Goal: Information Seeking & Learning: Find specific fact

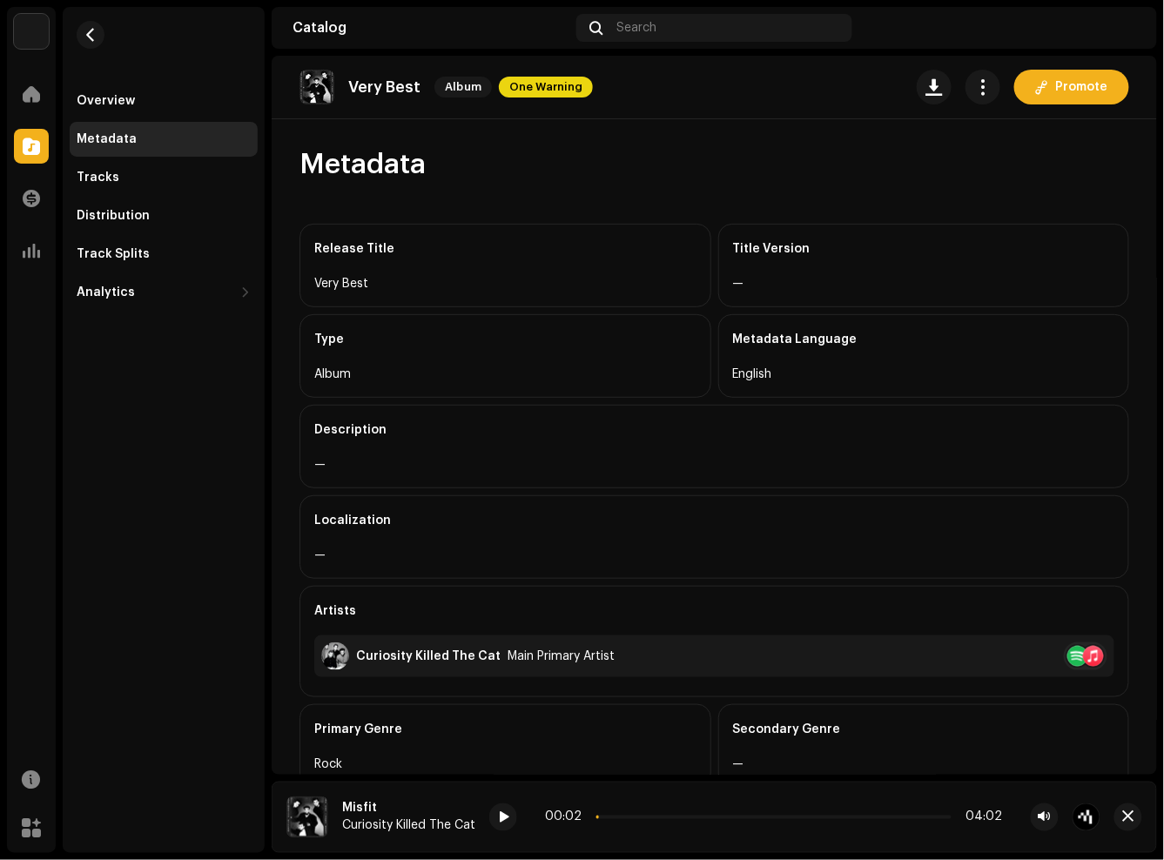
scroll to position [319, 0]
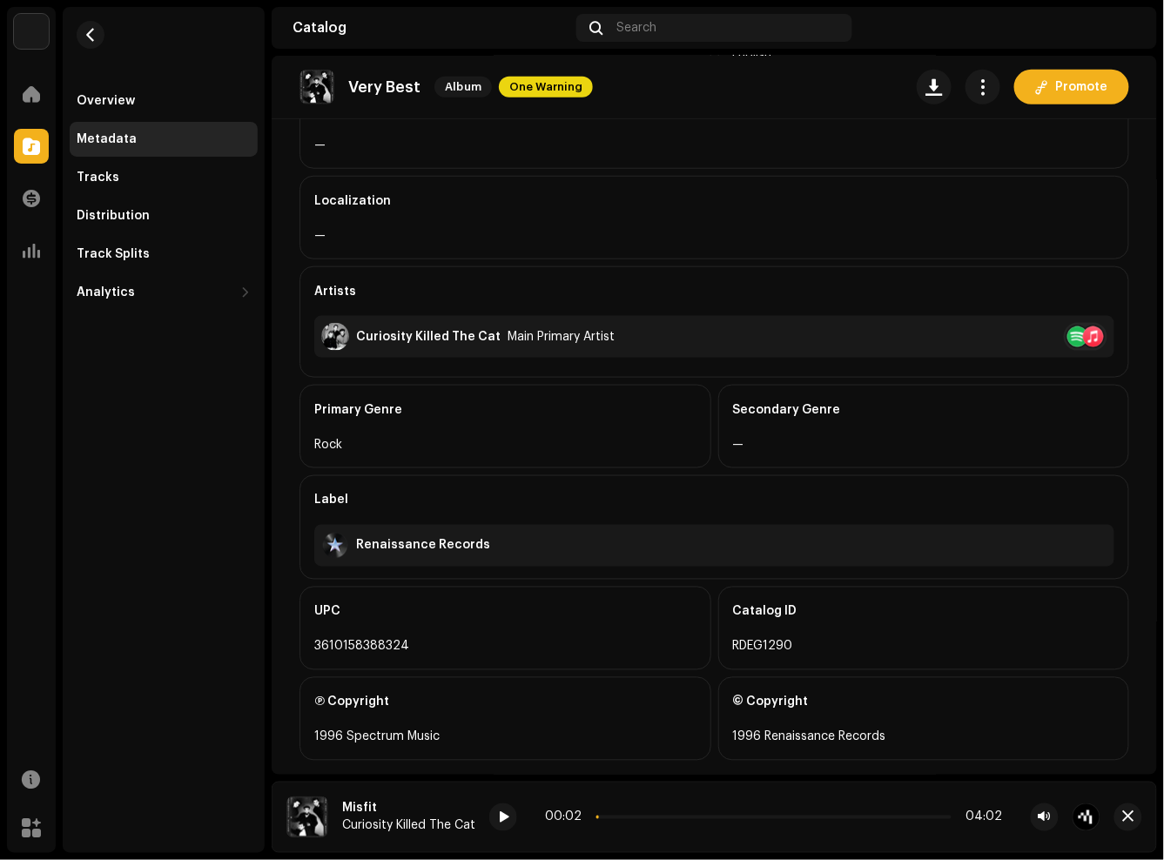
click at [223, 706] on div "Overview Metadata Tracks Distribution Track Splits Analytics Consumption Engage…" at bounding box center [164, 430] width 202 height 846
click at [155, 398] on div "Overview Metadata Tracks Distribution Track Splits Analytics Consumption Engage…" at bounding box center [164, 430] width 202 height 846
click at [23, 336] on div "Home Catalog Transactions Analytics Resources Marketplace" at bounding box center [31, 461] width 49 height 783
click at [119, 436] on div "Overview Metadata Tracks Distribution Track Splits Analytics Consumption Engage…" at bounding box center [164, 430] width 202 height 846
click at [630, 259] on div "Localization —" at bounding box center [714, 218] width 830 height 84
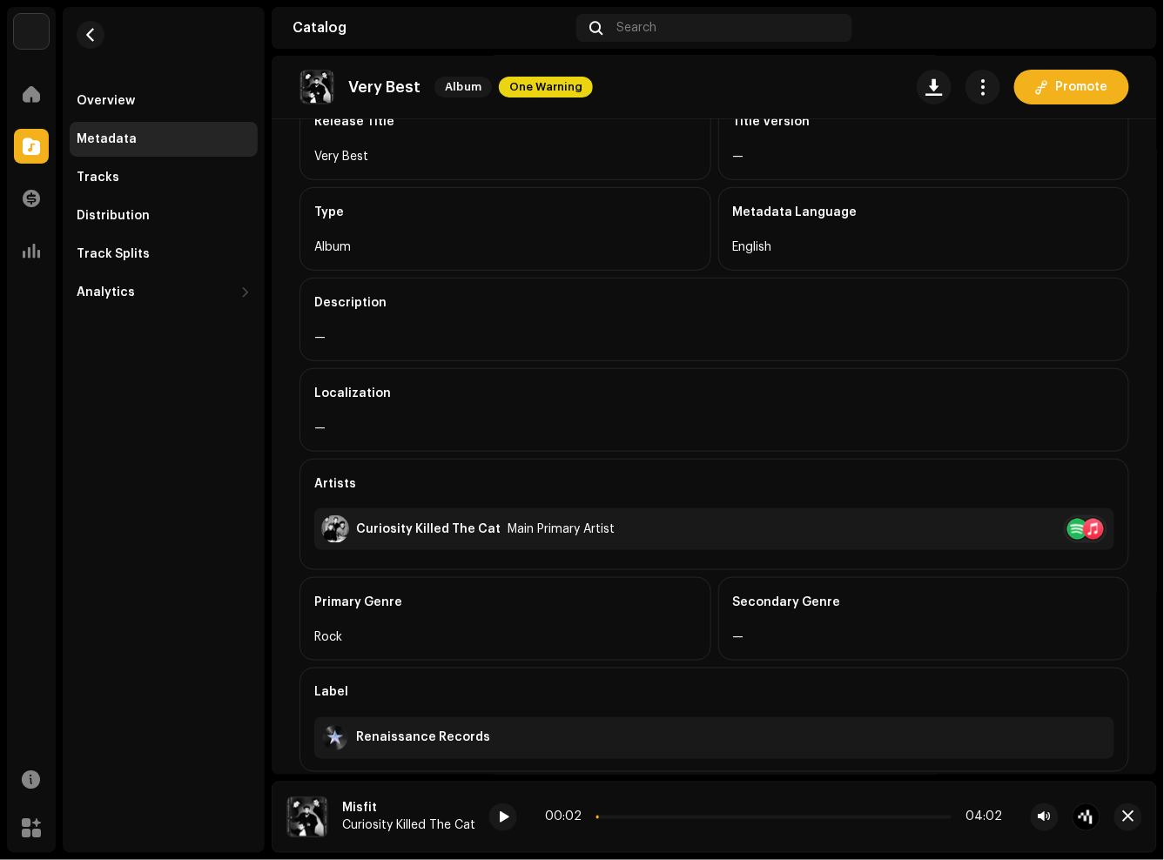
scroll to position [0, 0]
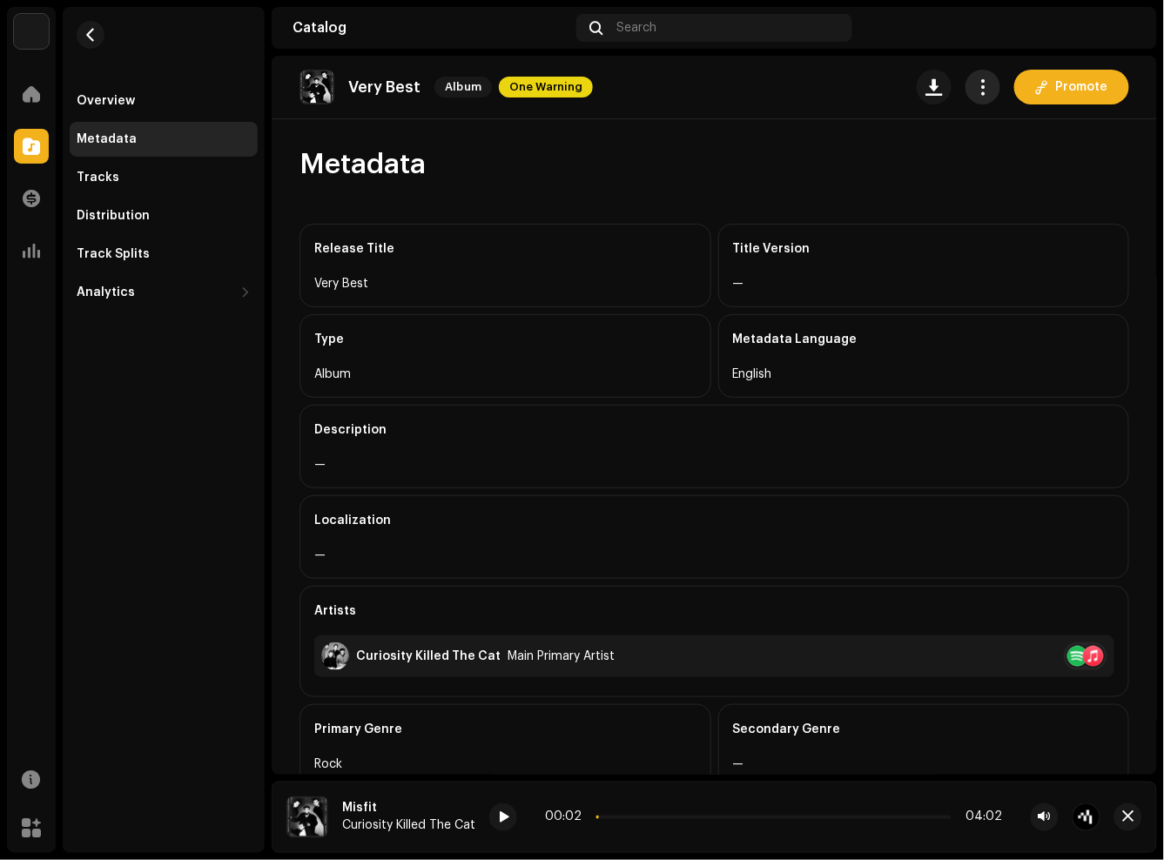
click at [965, 83] on button "button" at bounding box center [982, 87] width 35 height 35
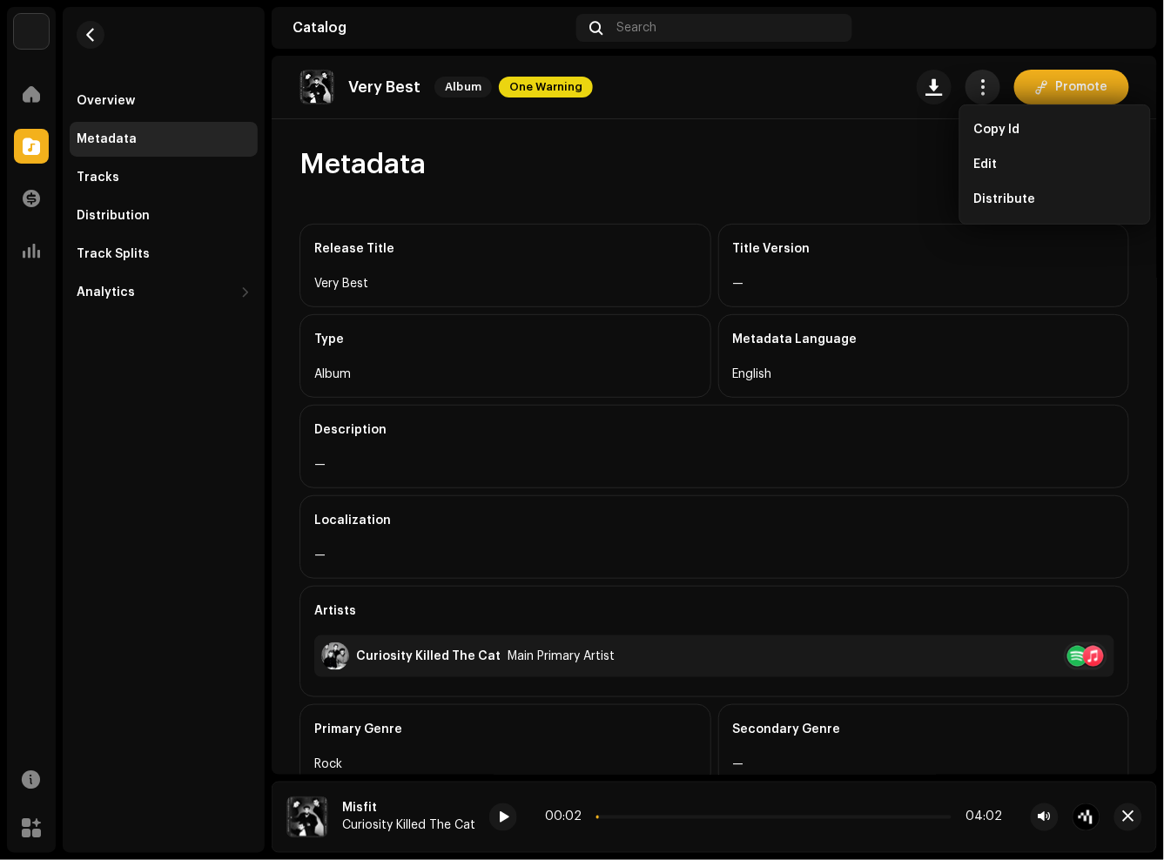
click at [965, 83] on button "button" at bounding box center [982, 87] width 35 height 35
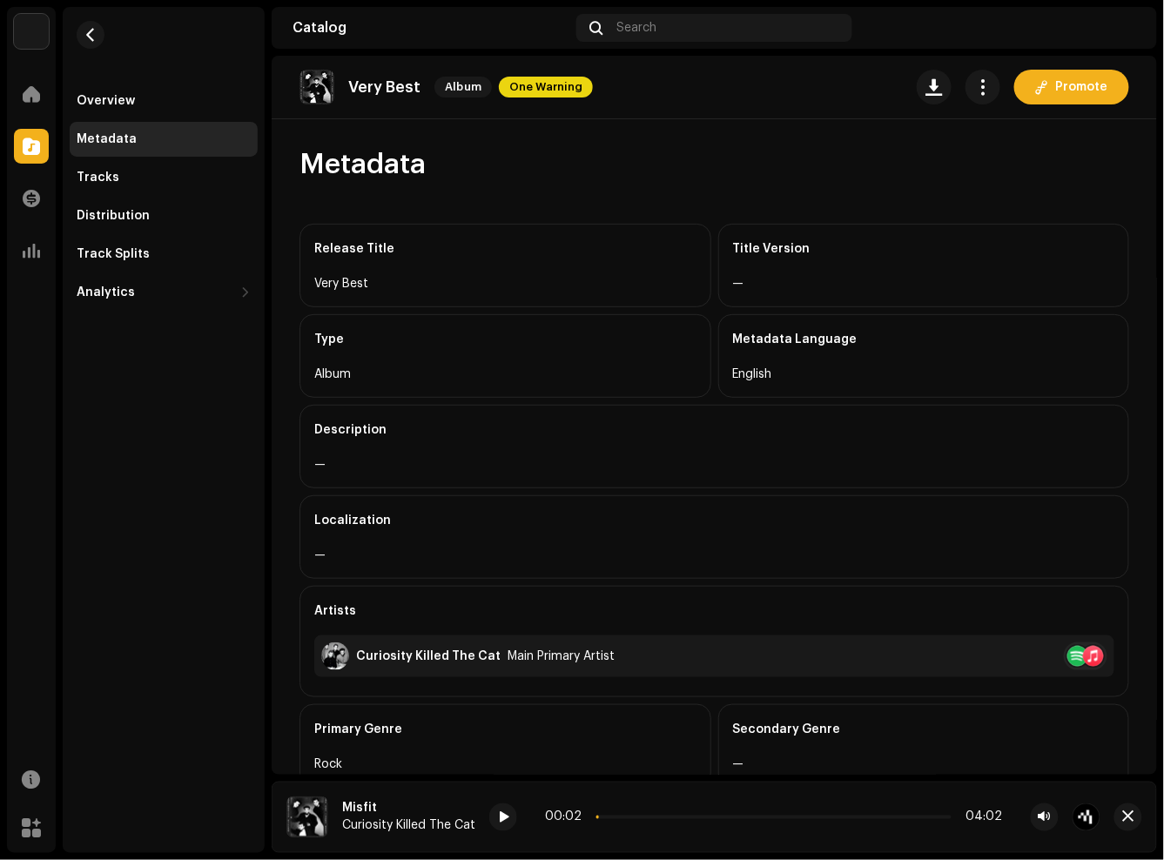
click at [71, 606] on div "Overview Metadata Tracks Distribution Track Splits Analytics Consumption Engage…" at bounding box center [164, 430] width 202 height 846
click at [531, 508] on div "Localization" at bounding box center [714, 520] width 800 height 49
click at [166, 100] on div "Overview" at bounding box center [164, 101] width 174 height 14
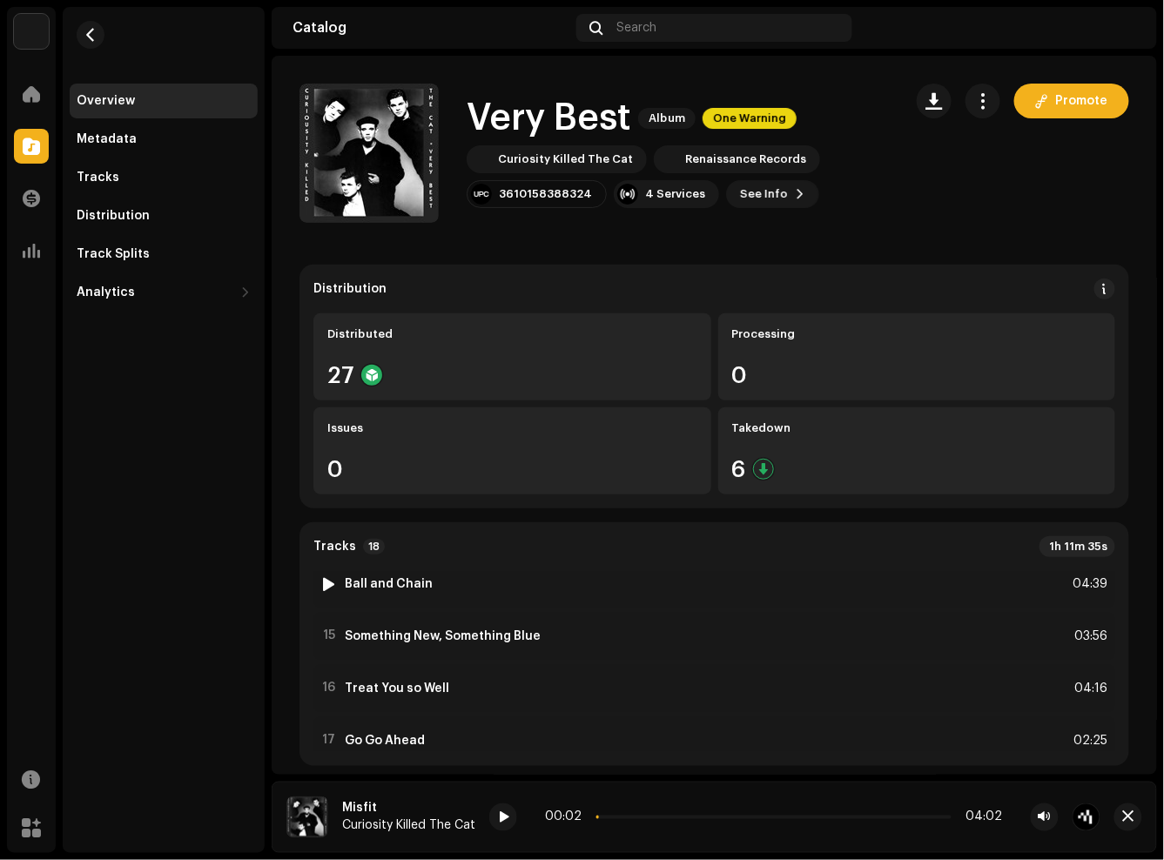
scroll to position [769, 0]
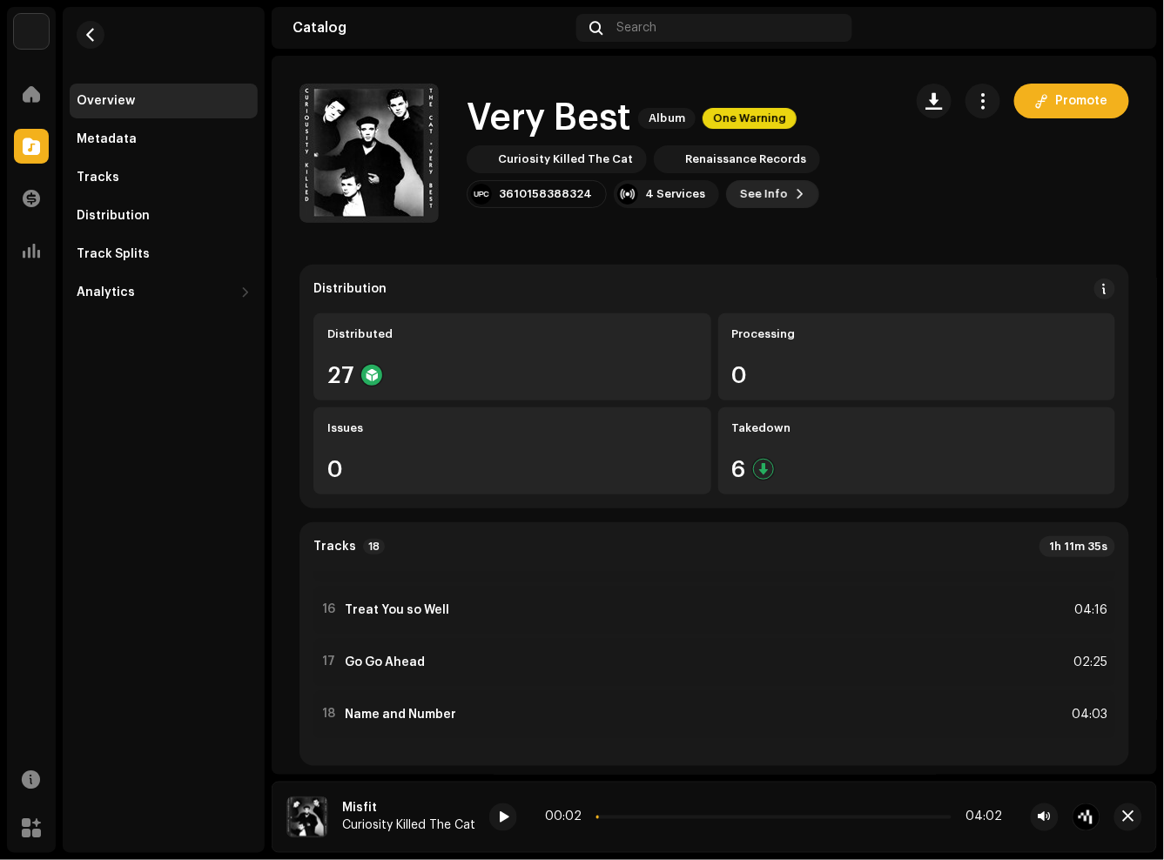
click at [795, 192] on span at bounding box center [800, 194] width 10 height 14
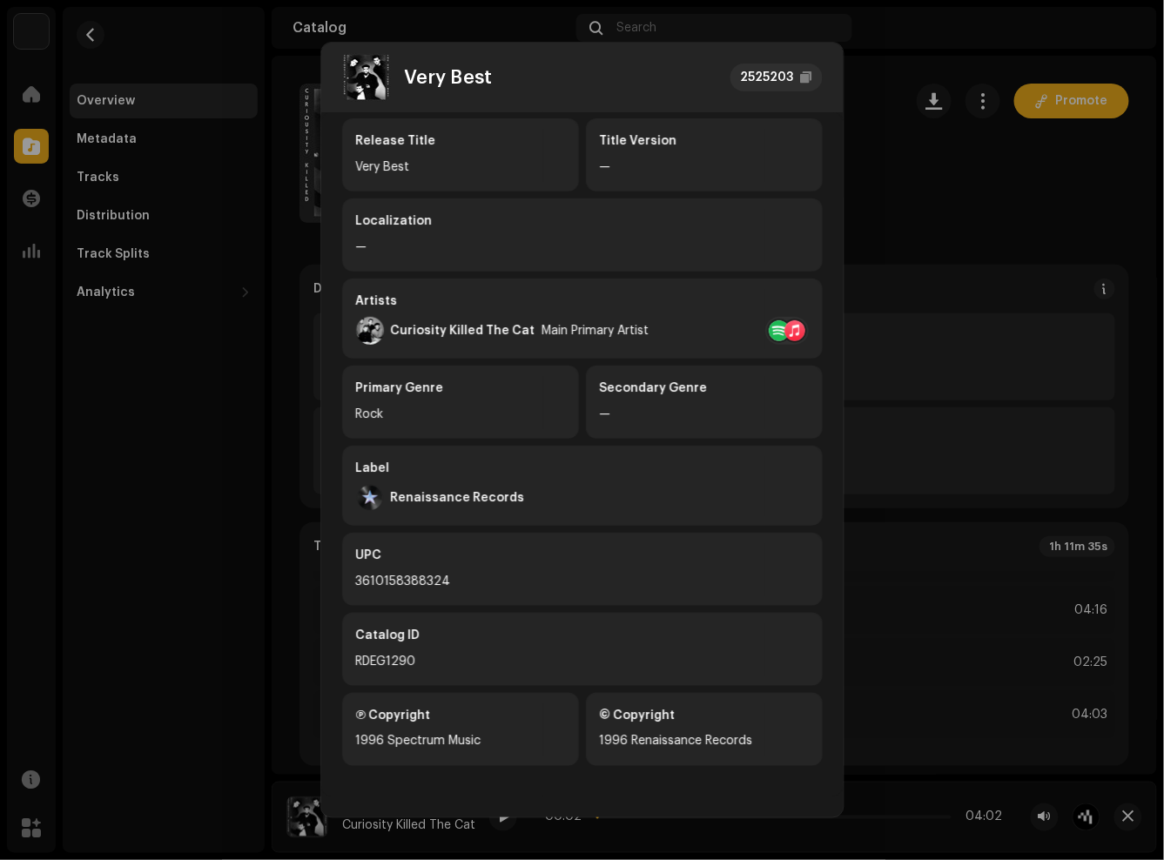
scroll to position [141, 0]
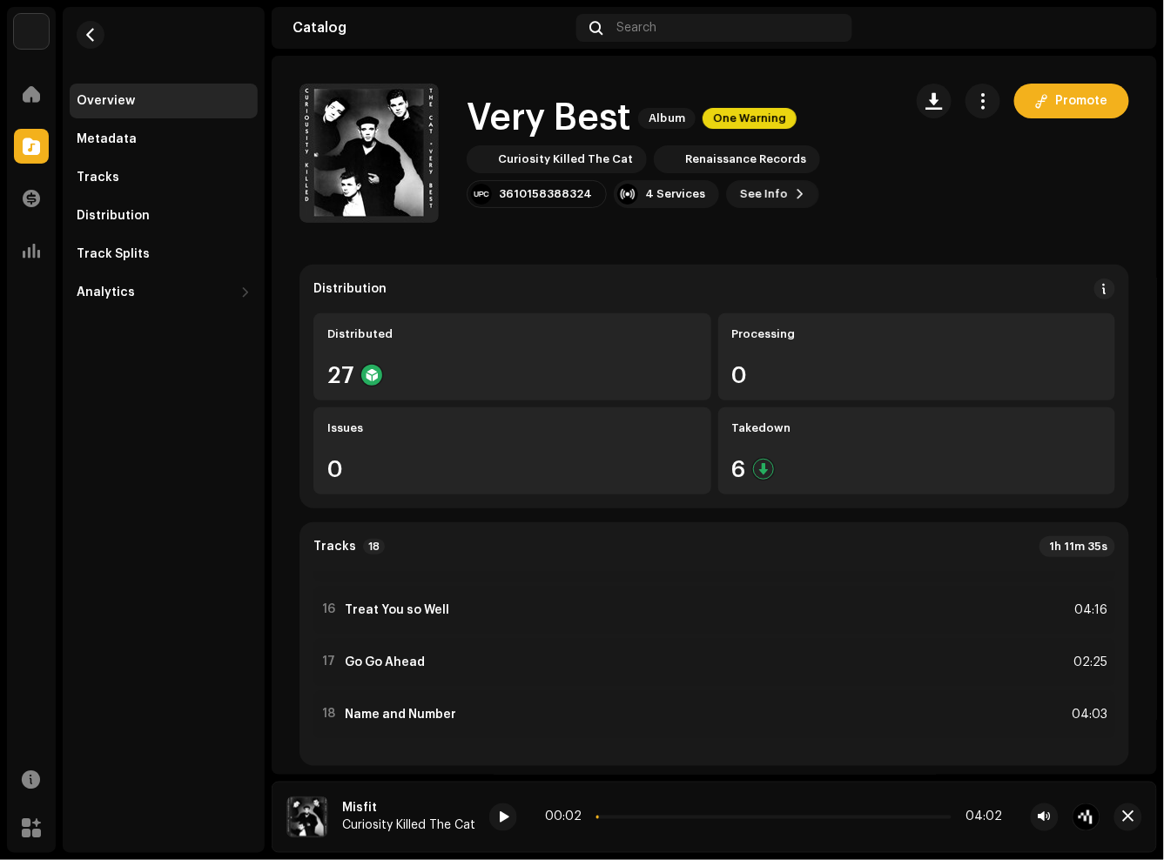
click at [32, 502] on div "Very Best 2525203 Metadata Distribution Metadata Language English Release Title…" at bounding box center [582, 430] width 1164 height 860
click at [137, 145] on div "Metadata" at bounding box center [164, 139] width 174 height 14
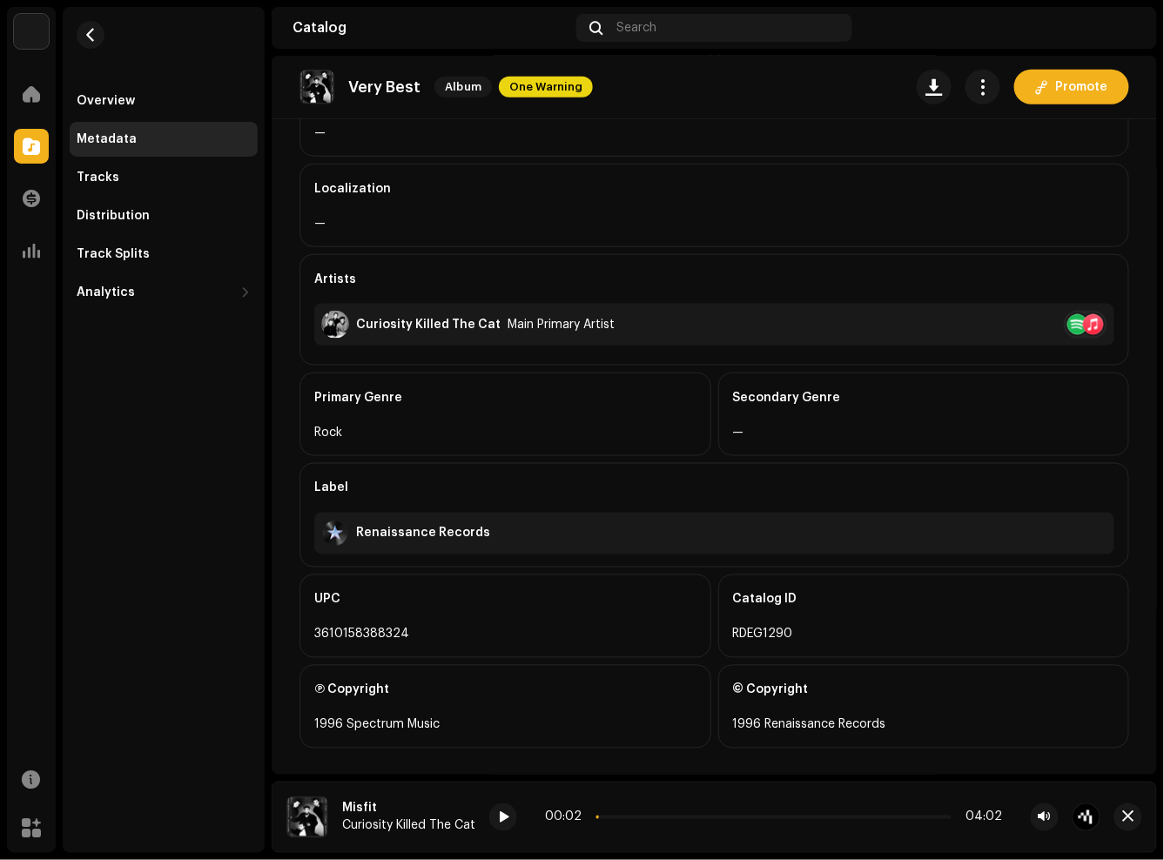
scroll to position [348, 0]
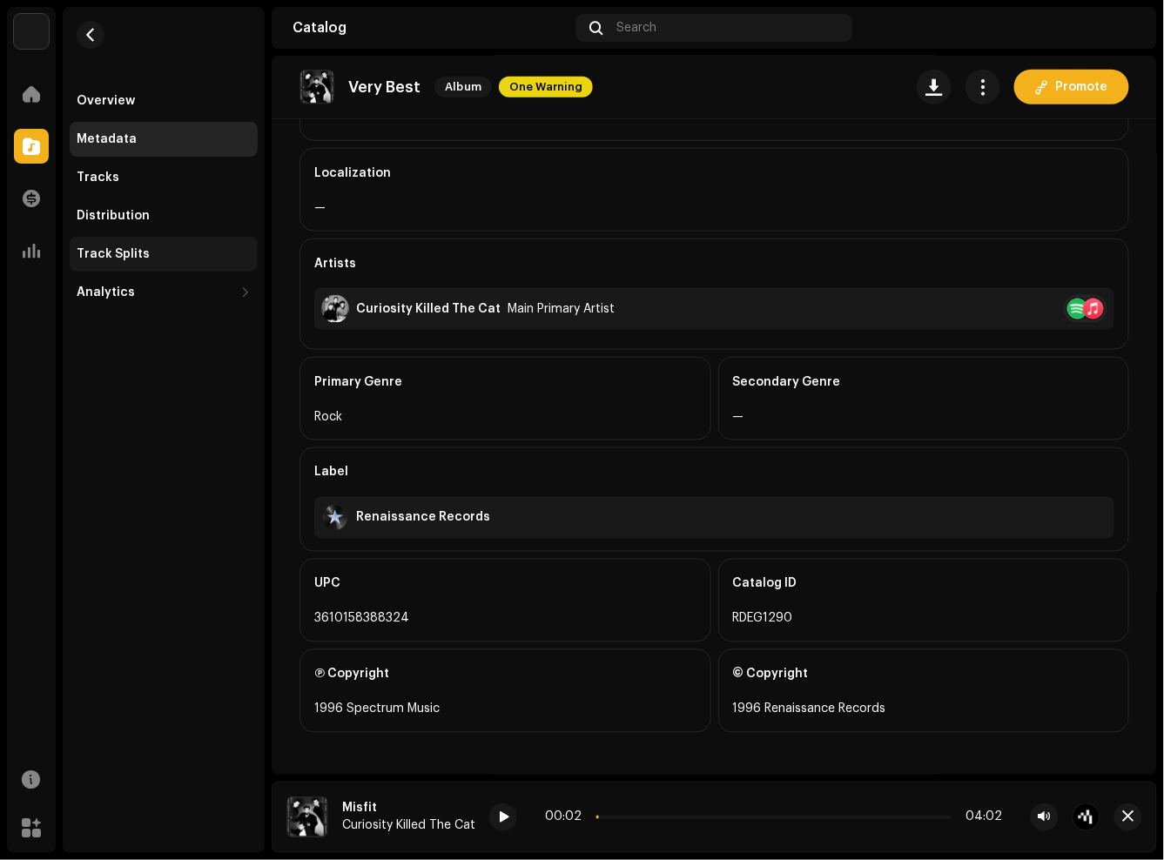
click at [132, 244] on div "Track Splits" at bounding box center [164, 254] width 188 height 35
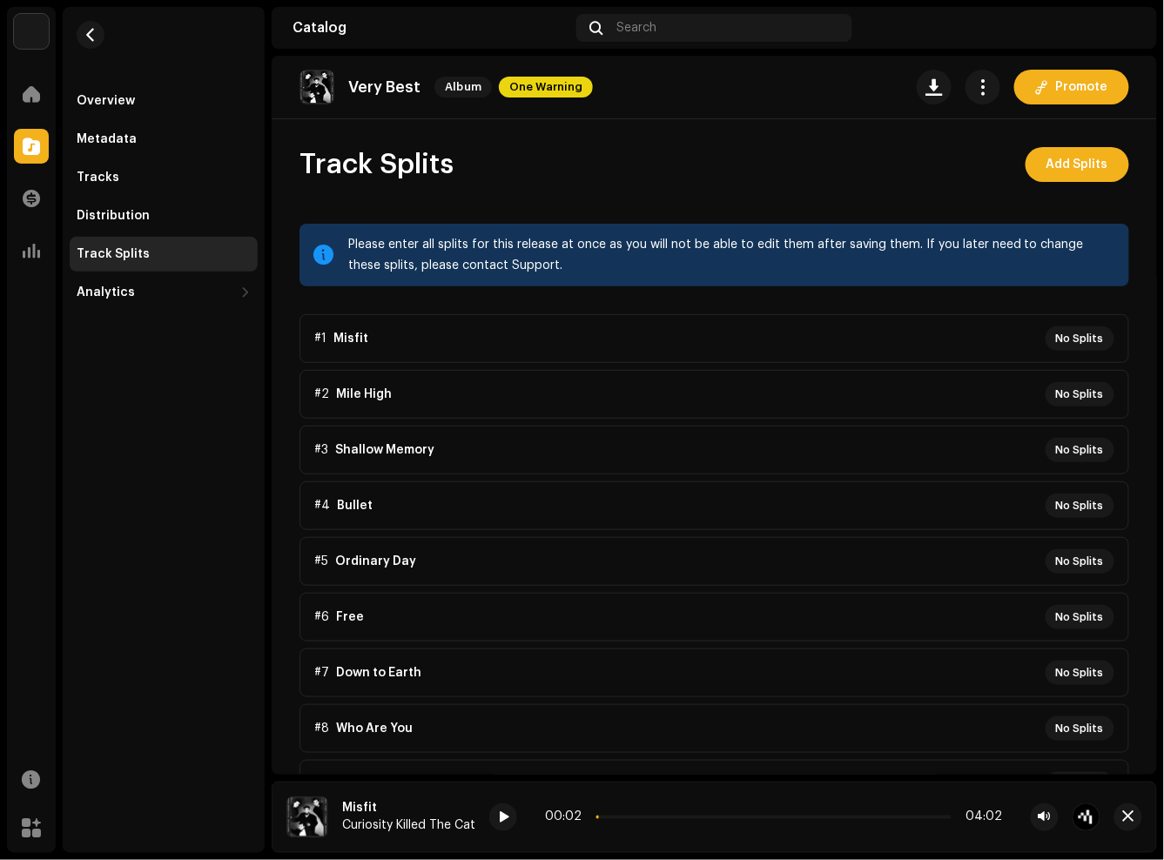
scroll to position [534, 0]
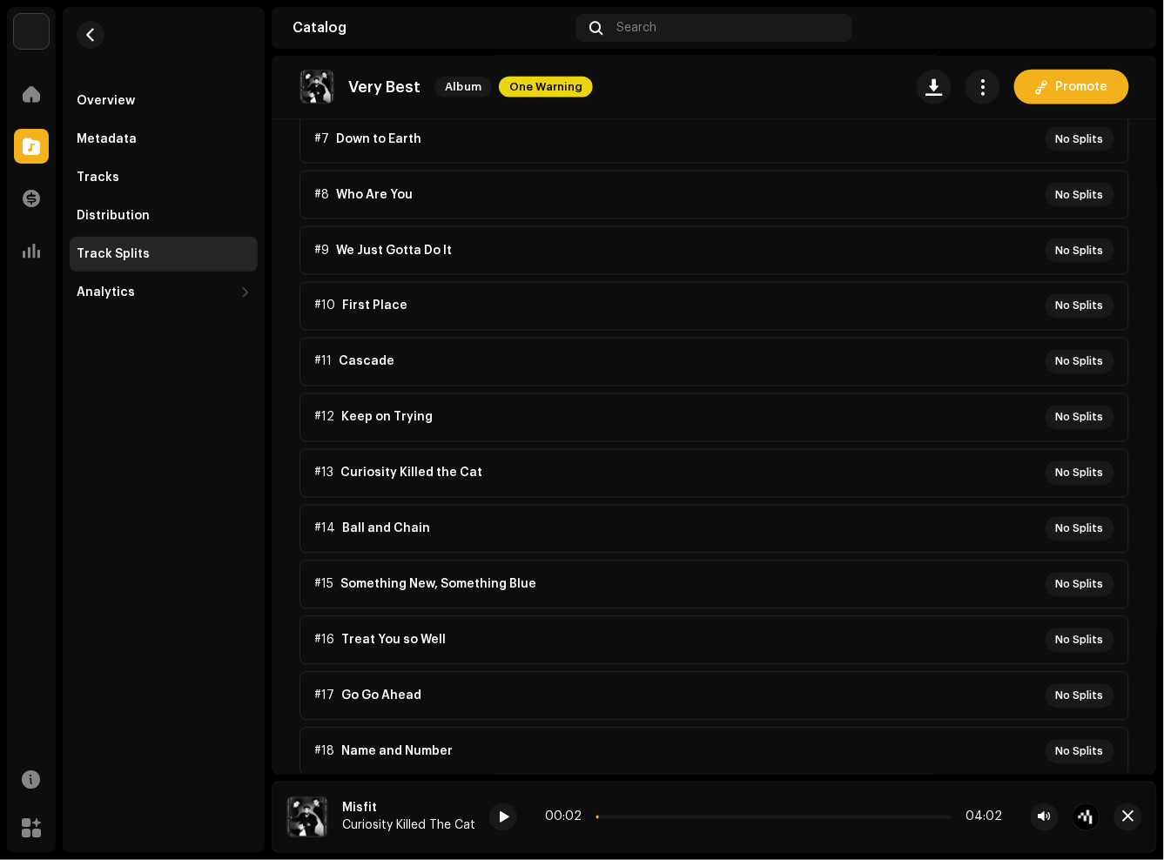
click at [440, 265] on p-accordion "#1 Misfit No Splits #2 Mile High No Splits #3 Shallow Memory No Splits #4 Bulle…" at bounding box center [714, 279] width 830 height 996
click at [393, 249] on p-accordion "#1 Misfit No Splits #2 Mile High No Splits #3 Shallow Memory No Splits #4 Bulle…" at bounding box center [714, 279] width 830 height 996
click at [212, 290] on div "Analytics" at bounding box center [155, 293] width 157 height 14
click at [148, 332] on div "Consumption" at bounding box center [125, 331] width 83 height 14
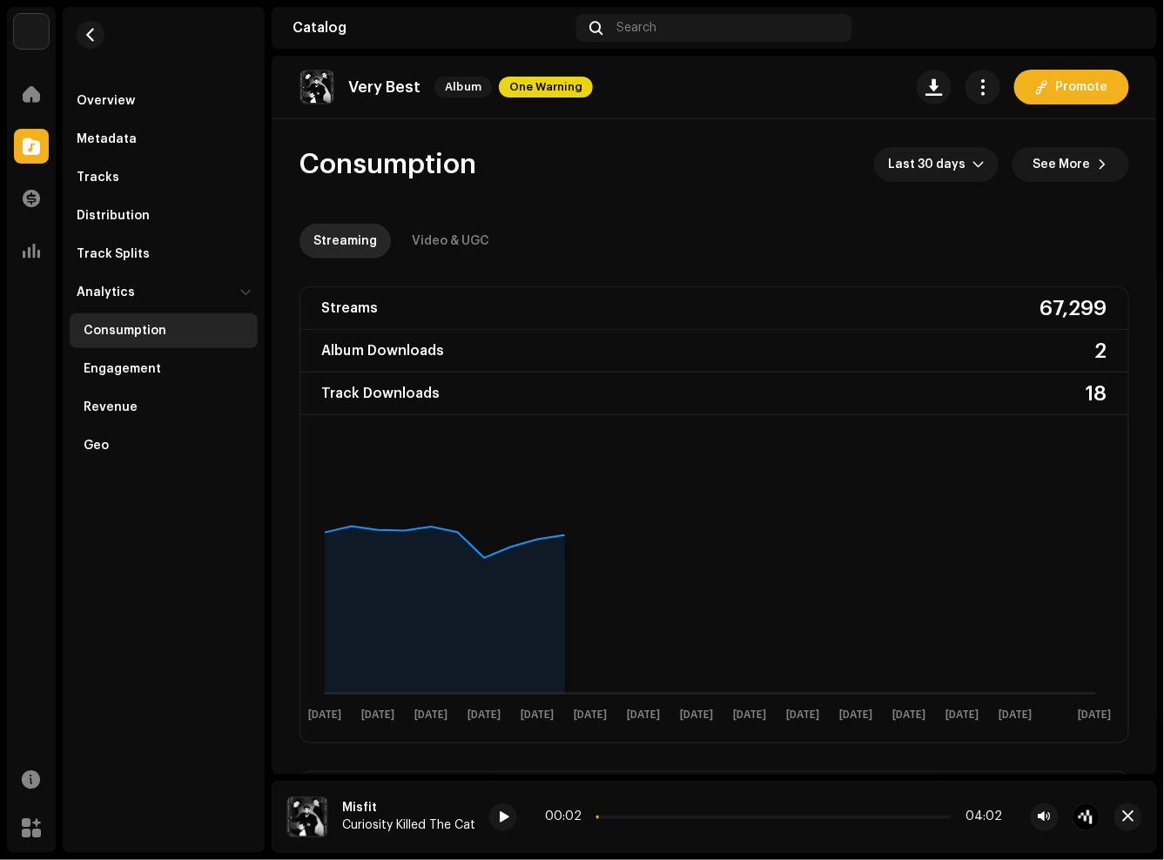
click at [390, 96] on p "Very Best" at bounding box center [384, 87] width 72 height 18
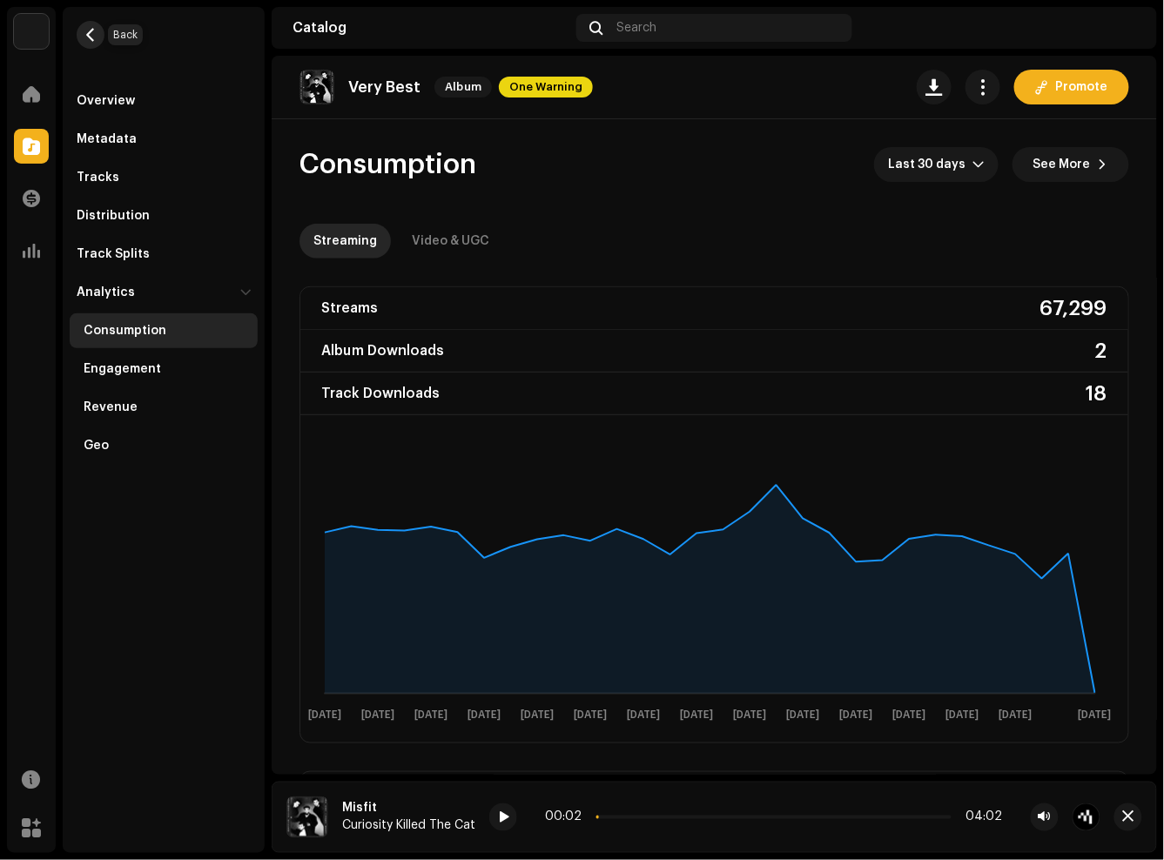
click at [94, 30] on span "button" at bounding box center [90, 35] width 13 height 14
click at [87, 29] on span "button" at bounding box center [90, 35] width 13 height 14
click at [91, 31] on span "button" at bounding box center [90, 35] width 13 height 14
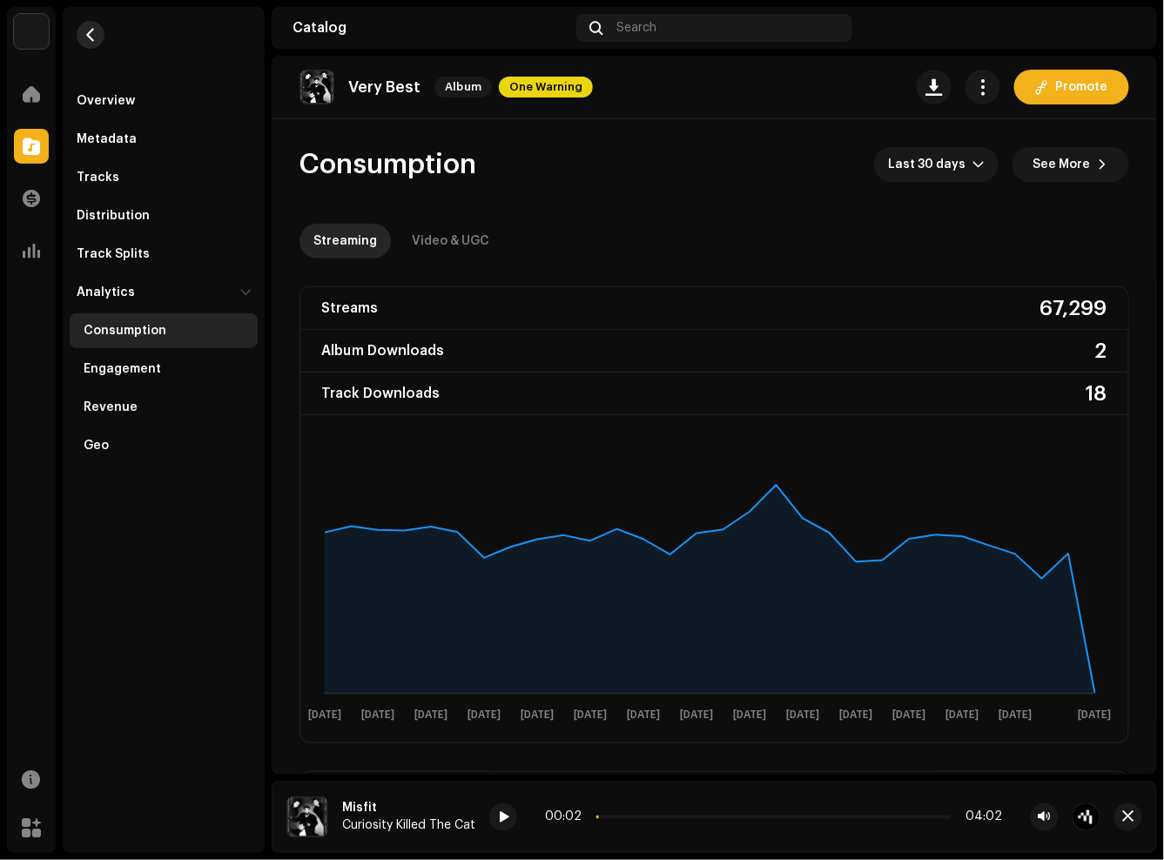
click at [91, 31] on span "button" at bounding box center [90, 35] width 13 height 14
click at [362, 80] on p "Very Best" at bounding box center [384, 87] width 72 height 18
click at [474, 97] on span "Album" at bounding box center [462, 87] width 57 height 21
click at [26, 97] on span at bounding box center [31, 94] width 17 height 14
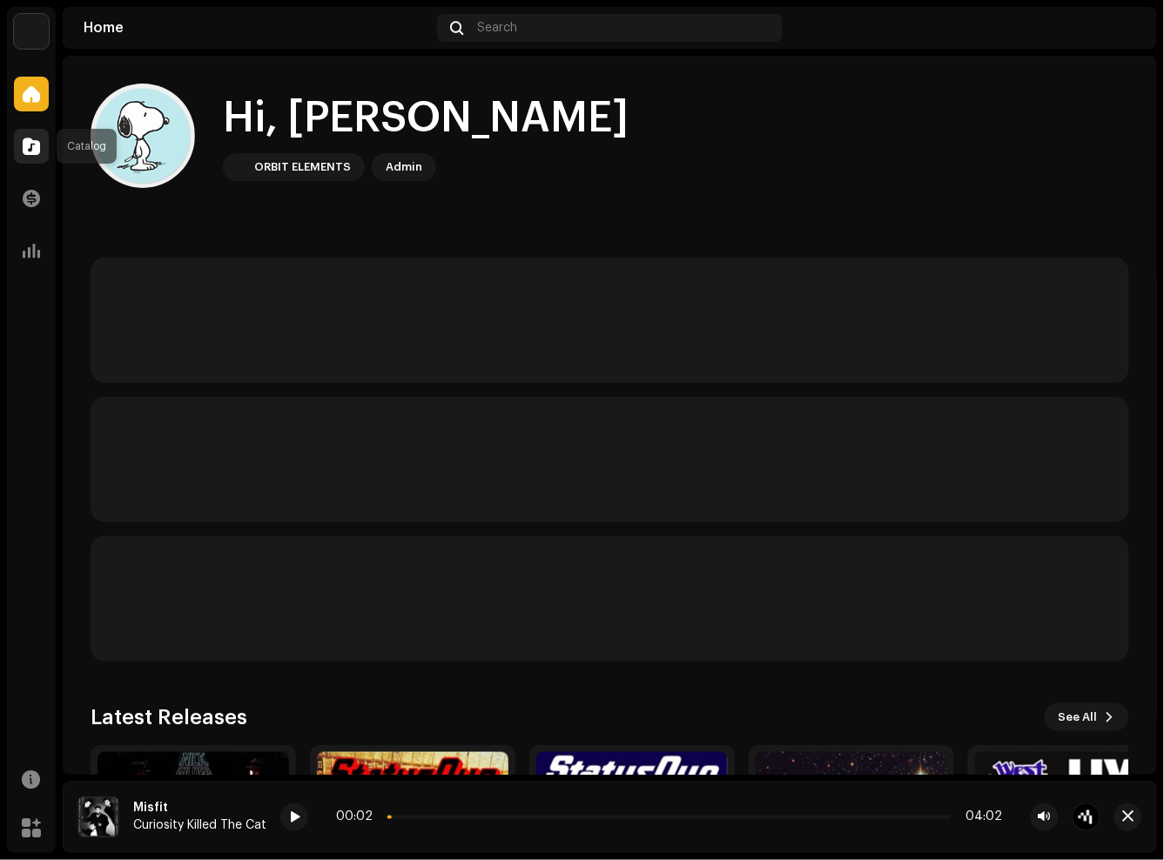
click at [26, 143] on span at bounding box center [31, 146] width 17 height 14
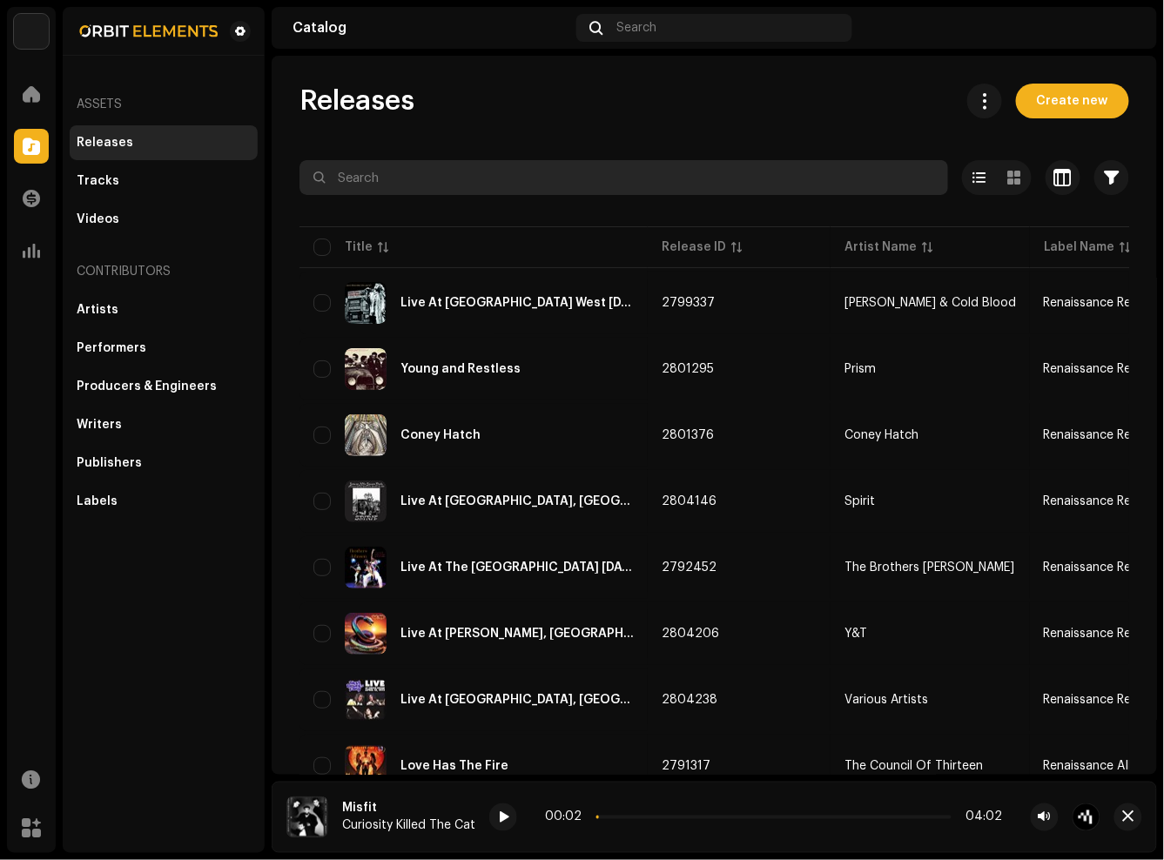
click at [482, 179] on input "text" at bounding box center [623, 177] width 649 height 35
type input "curio"
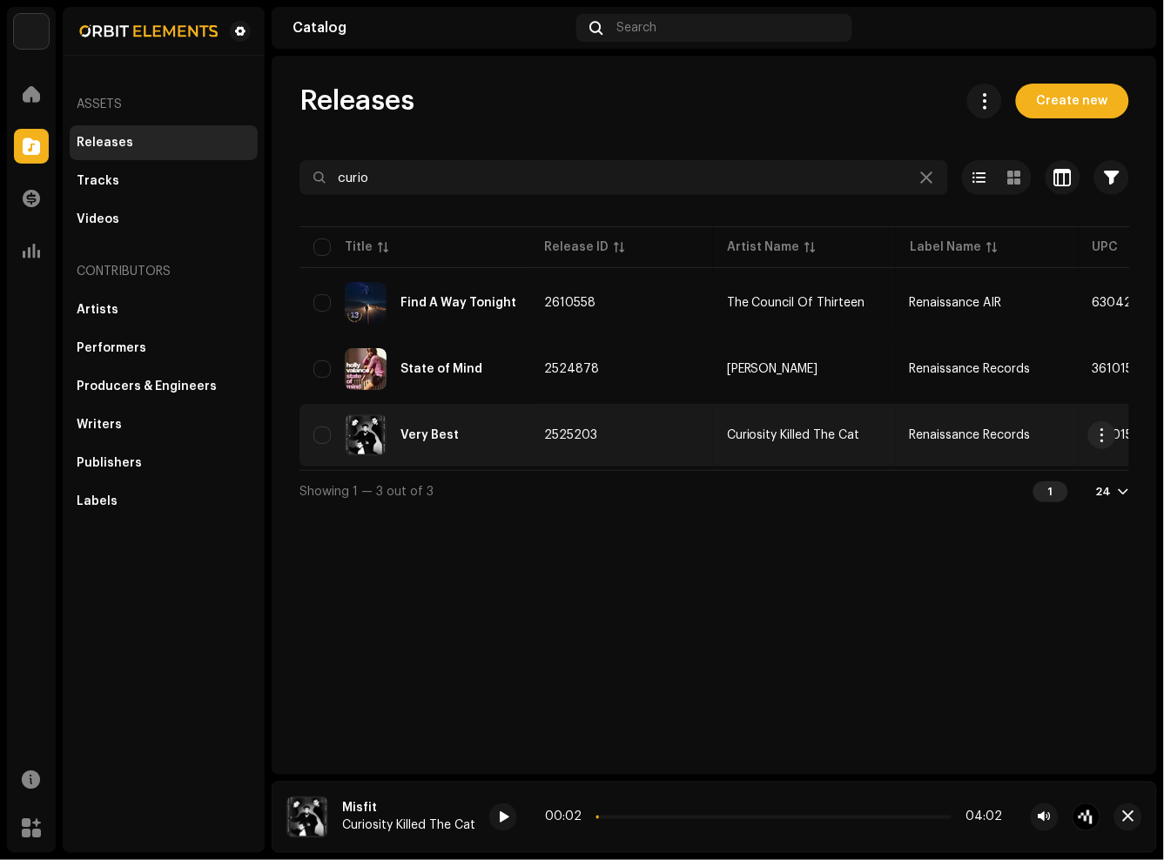
click at [402, 420] on div "Very Best" at bounding box center [414, 435] width 203 height 42
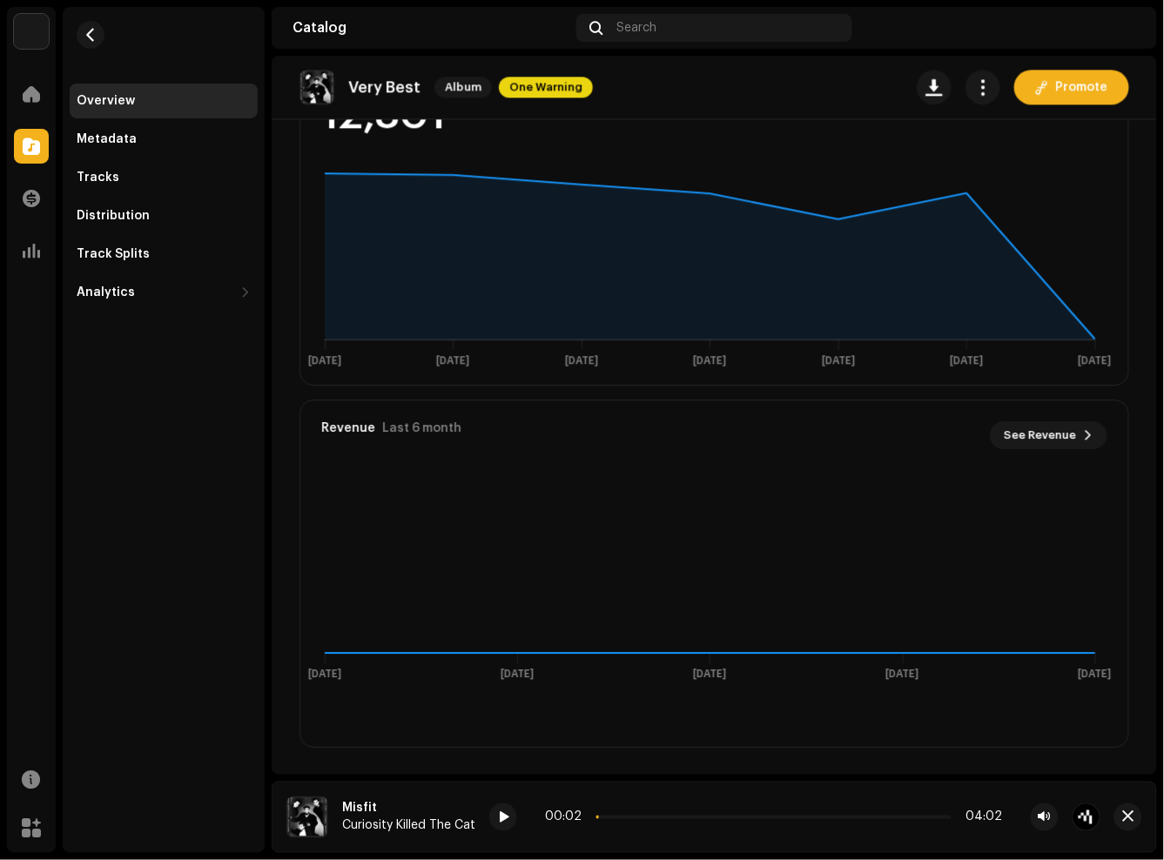
scroll to position [351, 0]
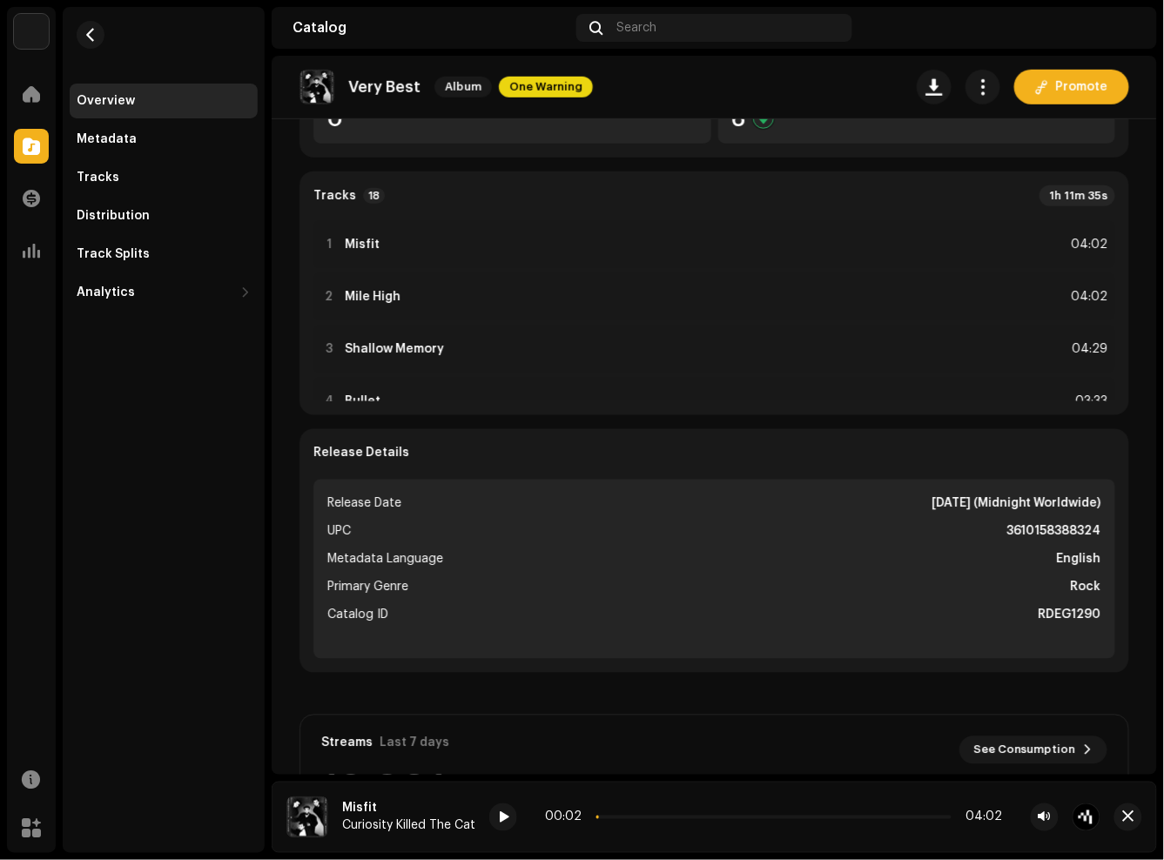
click at [783, 506] on li "Release Date [DATE] (Midnight Worldwide)" at bounding box center [714, 504] width 774 height 21
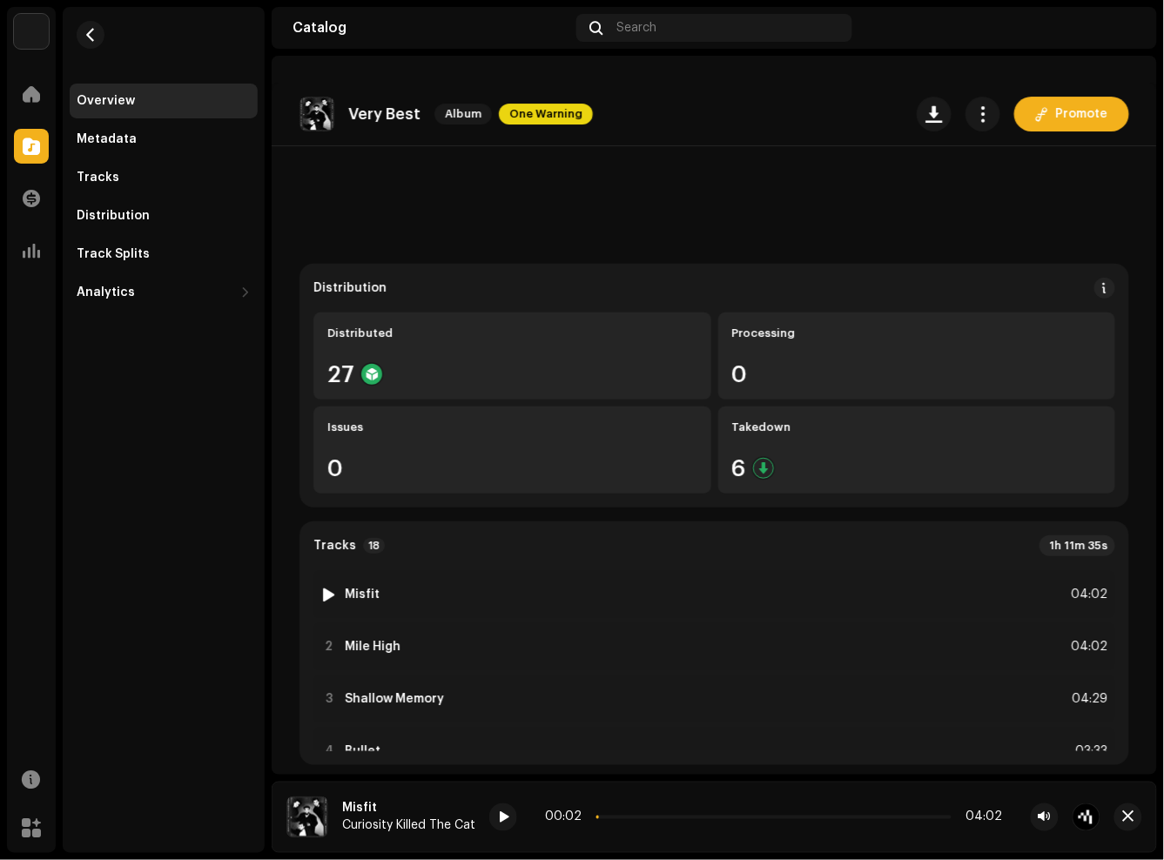
scroll to position [0, 0]
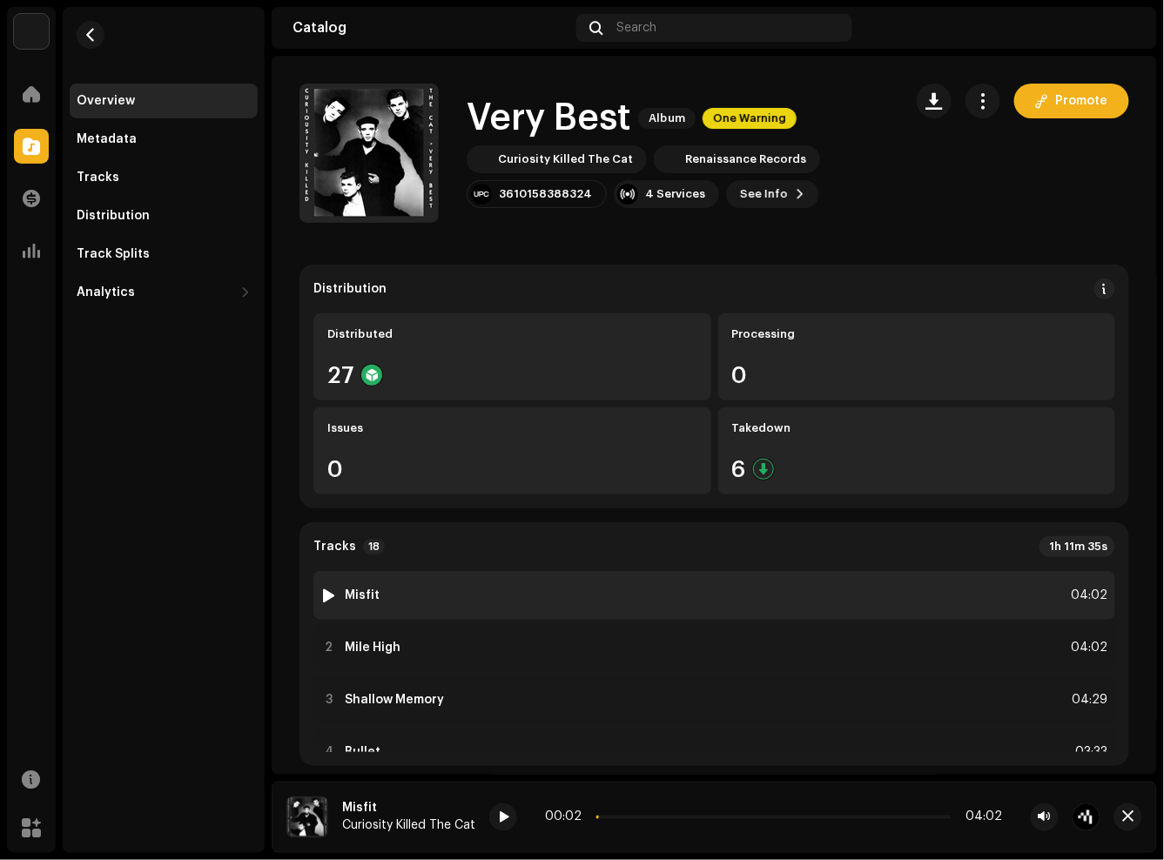
click at [405, 606] on div "1 Misfit 04:02" at bounding box center [714, 595] width 802 height 49
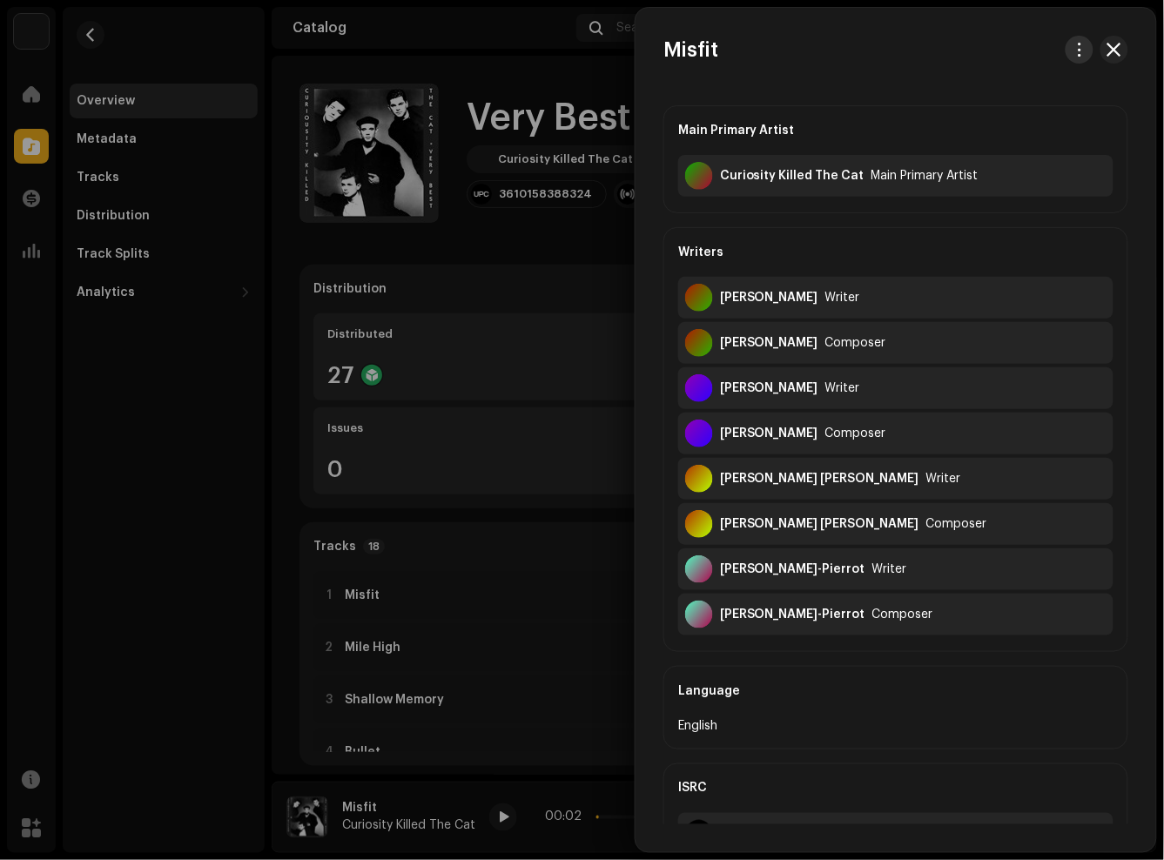
click at [1073, 52] on span "button" at bounding box center [1079, 50] width 13 height 14
click at [806, 55] on div "Misfit" at bounding box center [895, 50] width 521 height 28
click at [1100, 53] on button "button" at bounding box center [1114, 50] width 28 height 28
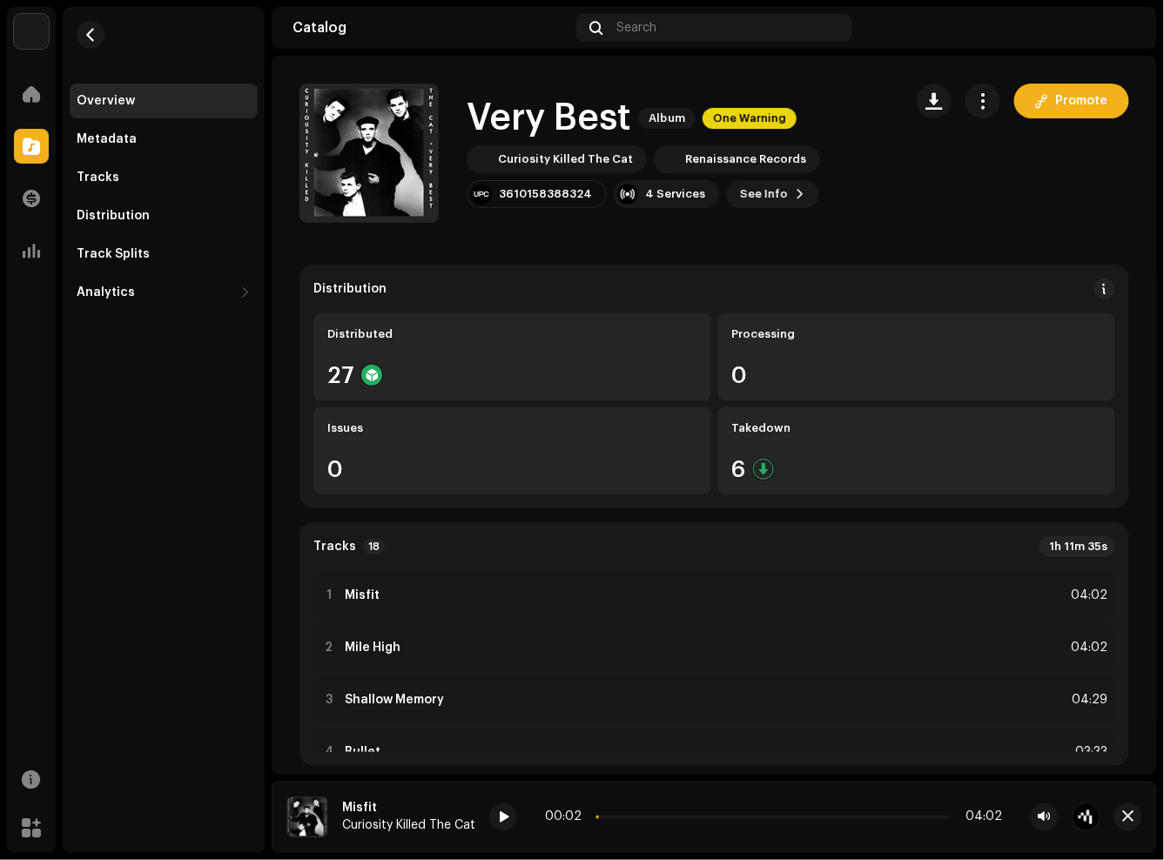
click at [980, 111] on button "button" at bounding box center [982, 101] width 35 height 35
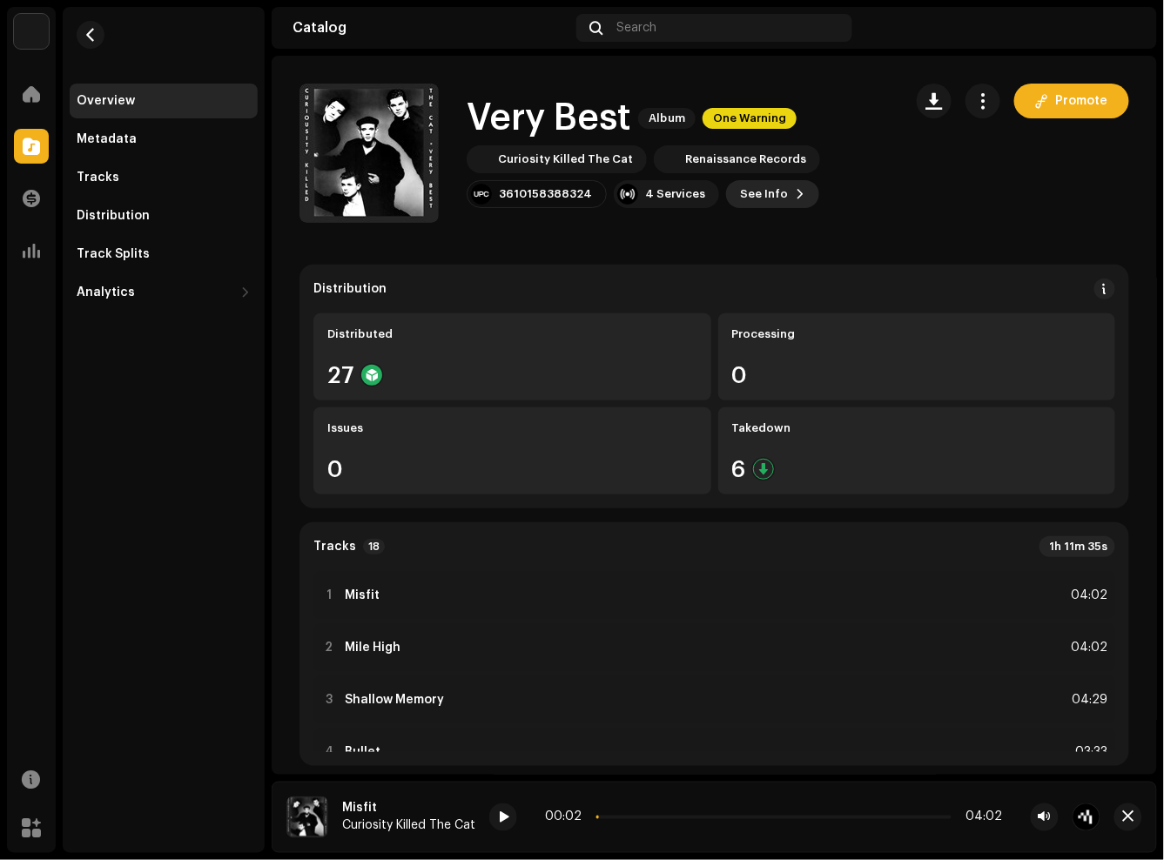
click at [783, 205] on button "See Info" at bounding box center [772, 194] width 93 height 28
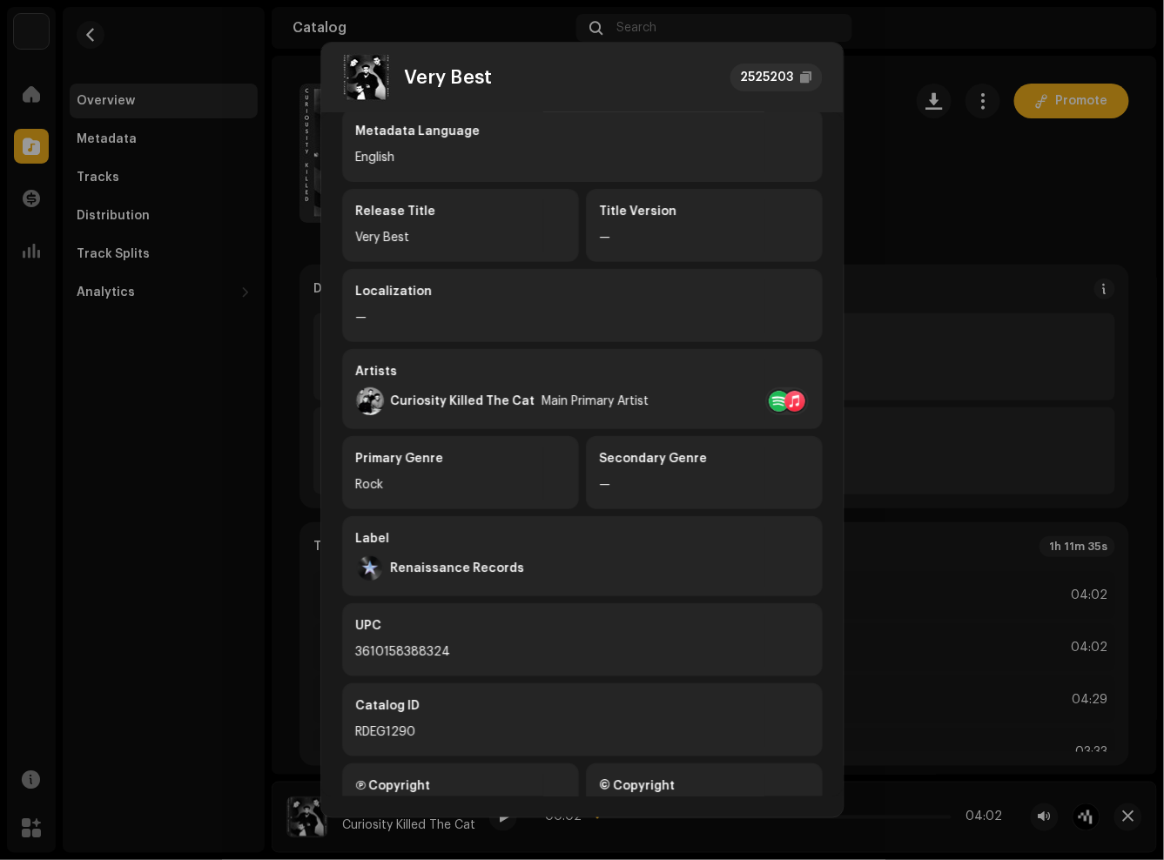
scroll to position [141, 0]
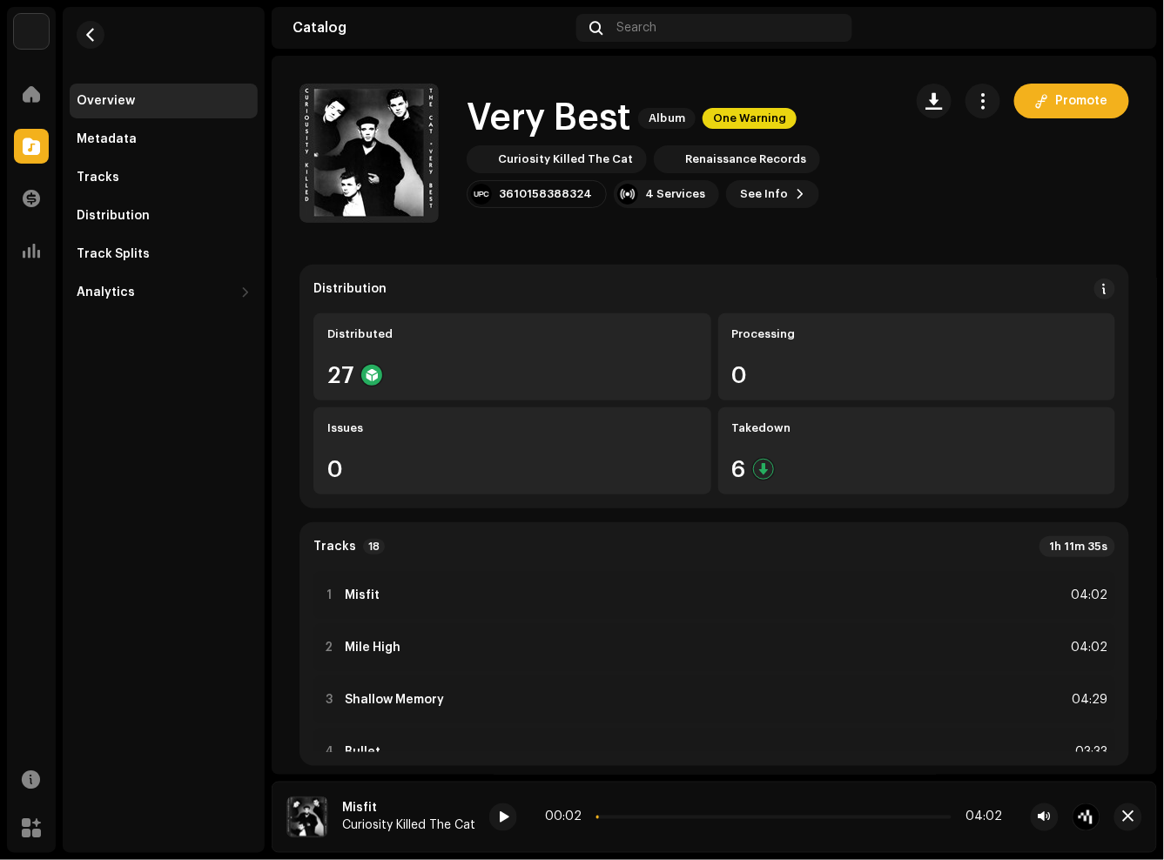
click at [951, 223] on div "Very Best 2525203 Metadata Distribution Metadata Language English Release Title…" at bounding box center [582, 430] width 1164 height 860
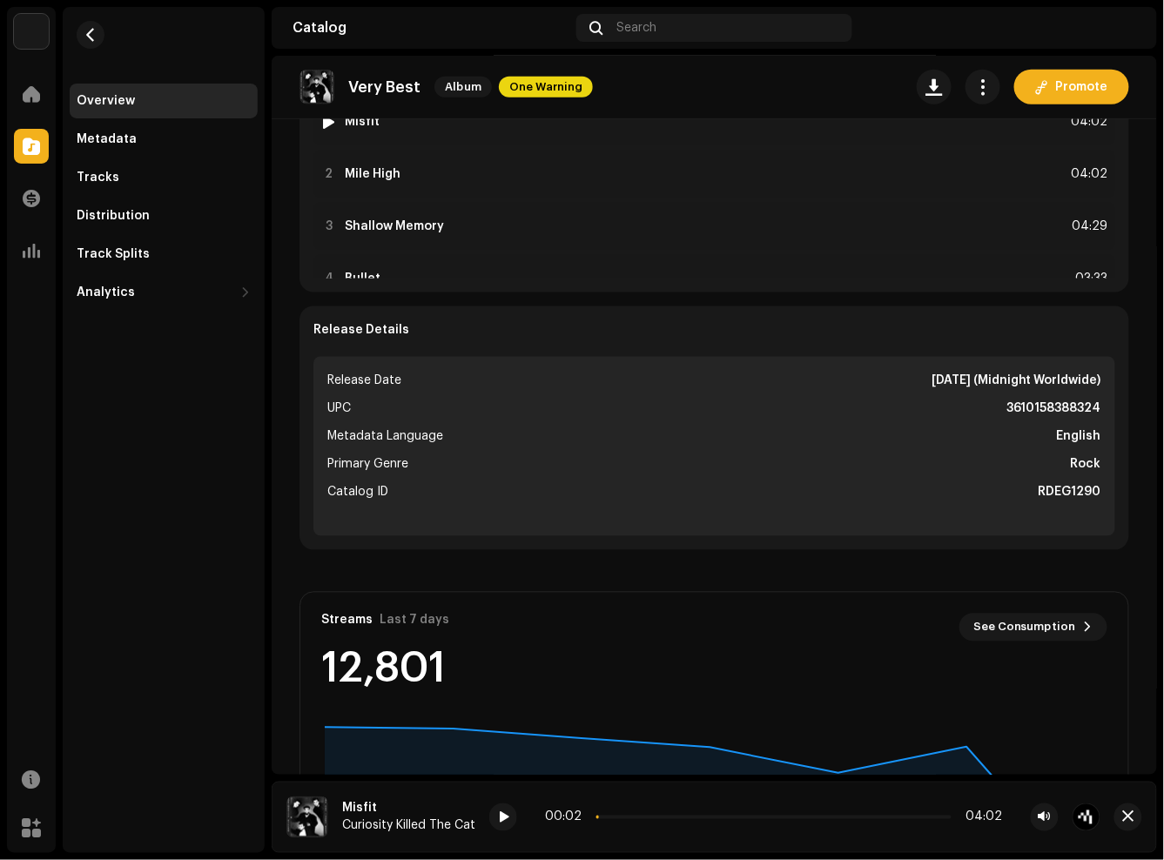
scroll to position [387, 0]
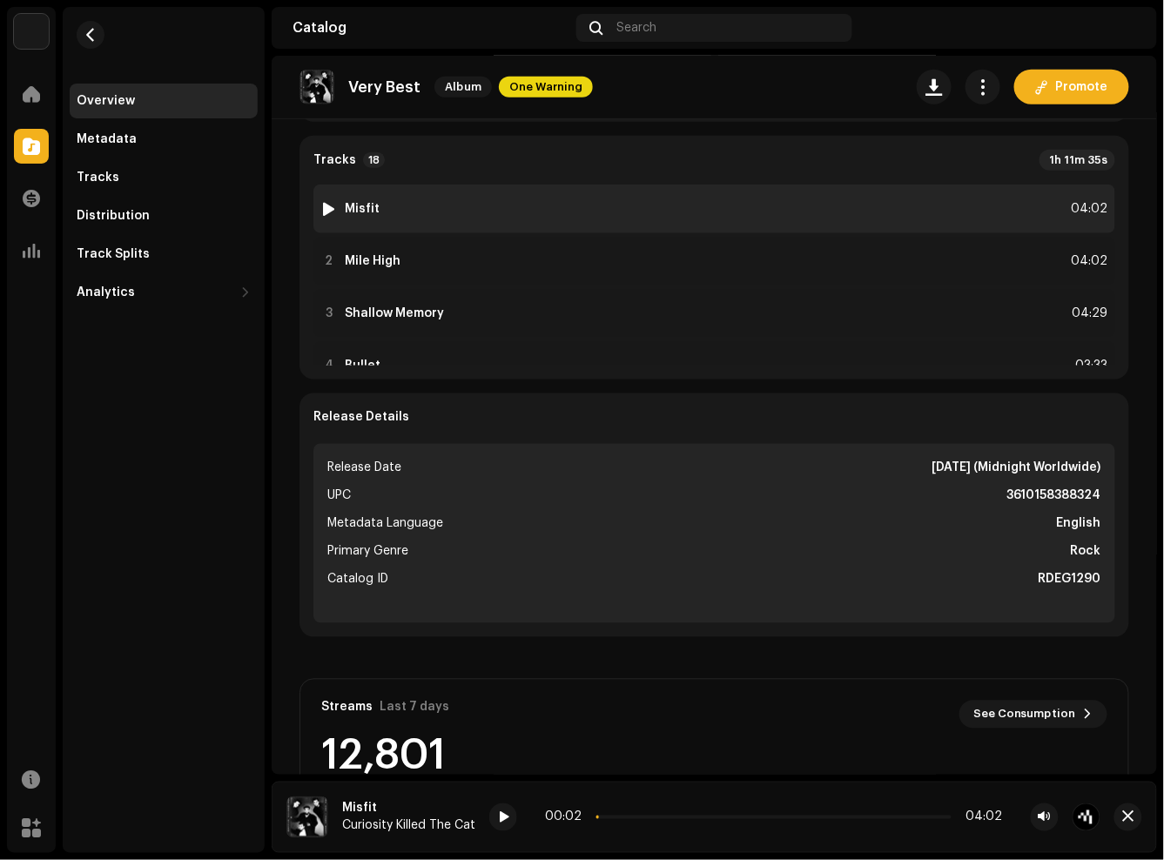
click at [414, 203] on div "1 Misfit 04:02" at bounding box center [714, 209] width 802 height 49
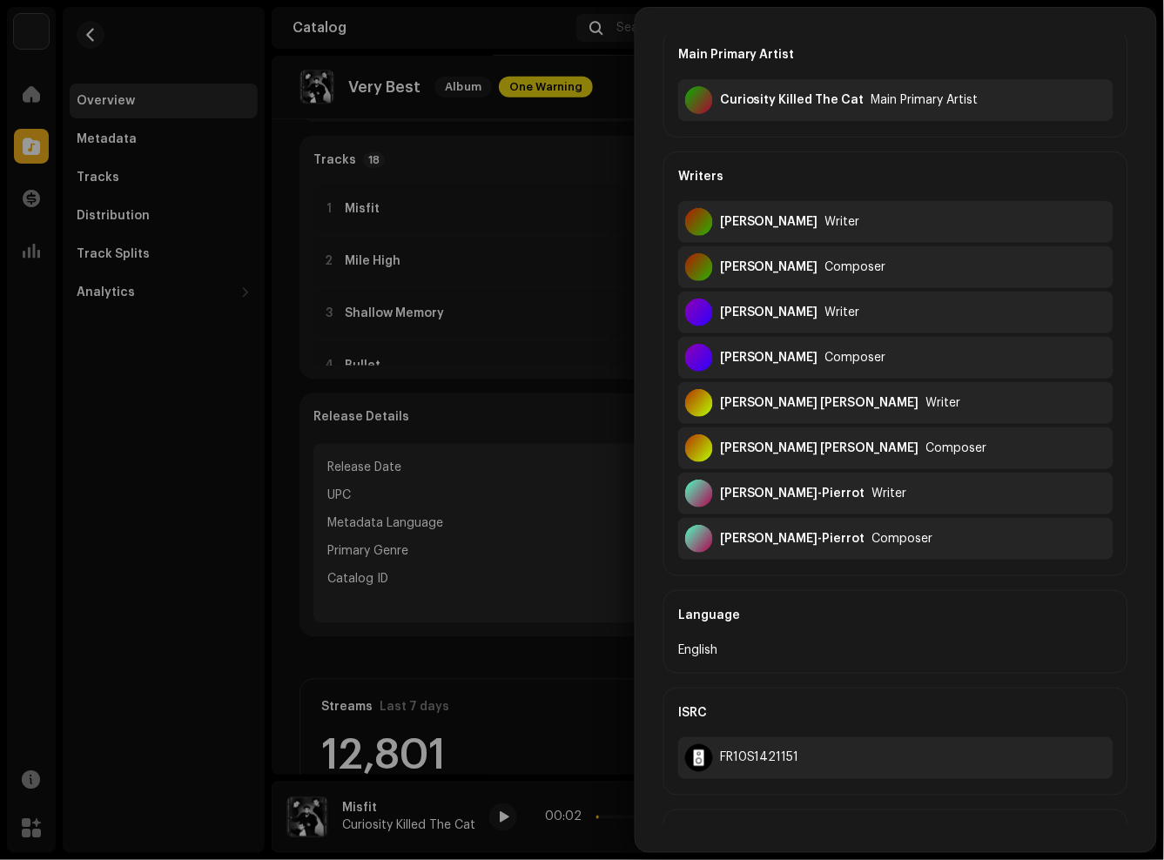
scroll to position [0, 0]
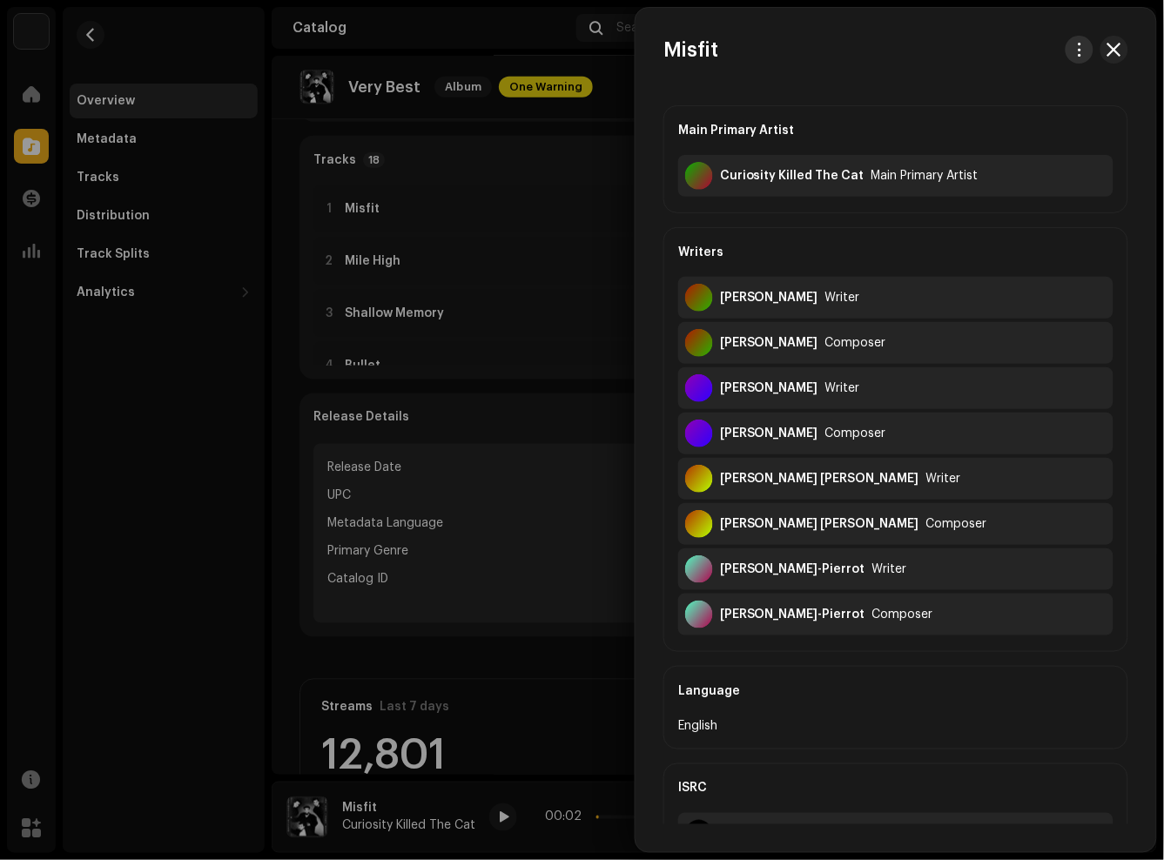
click at [1073, 47] on span "button" at bounding box center [1079, 50] width 13 height 14
click at [1022, 79] on div "View track" at bounding box center [993, 88] width 176 height 35
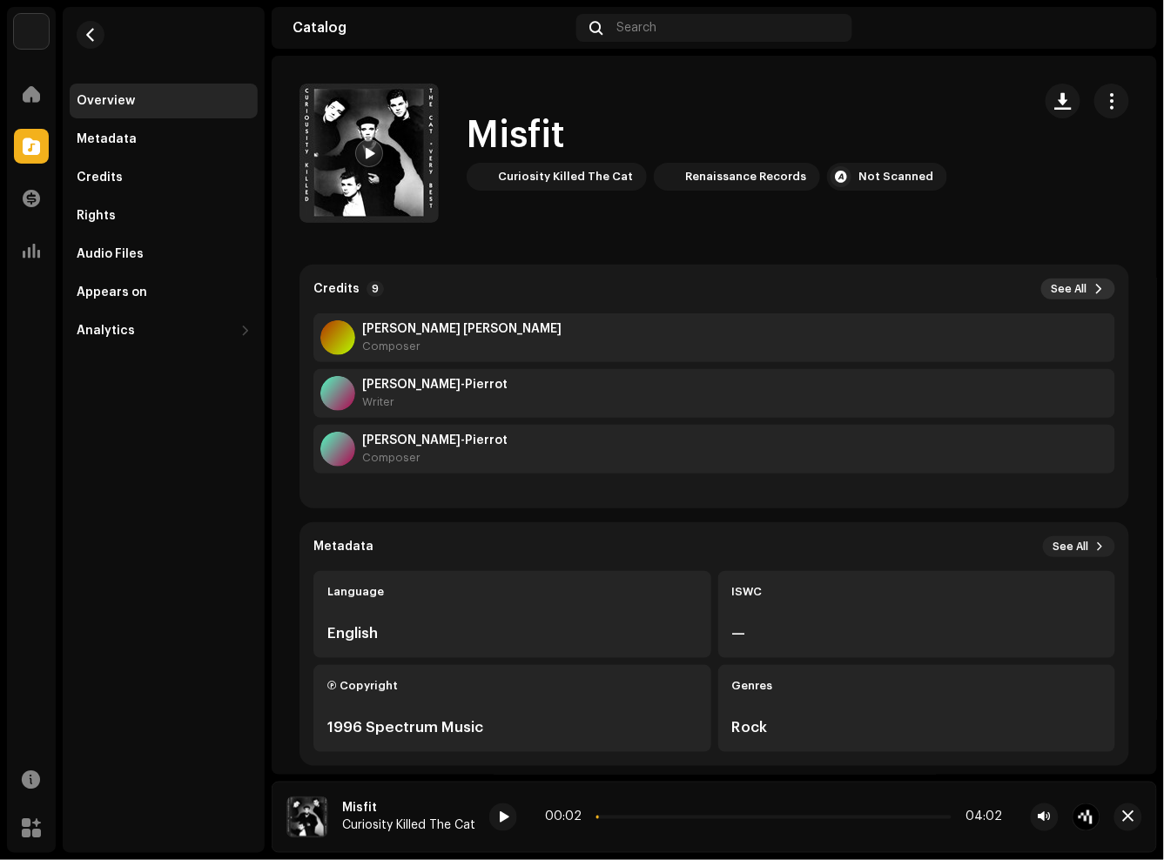
click at [1072, 288] on span "See All" at bounding box center [1070, 289] width 36 height 14
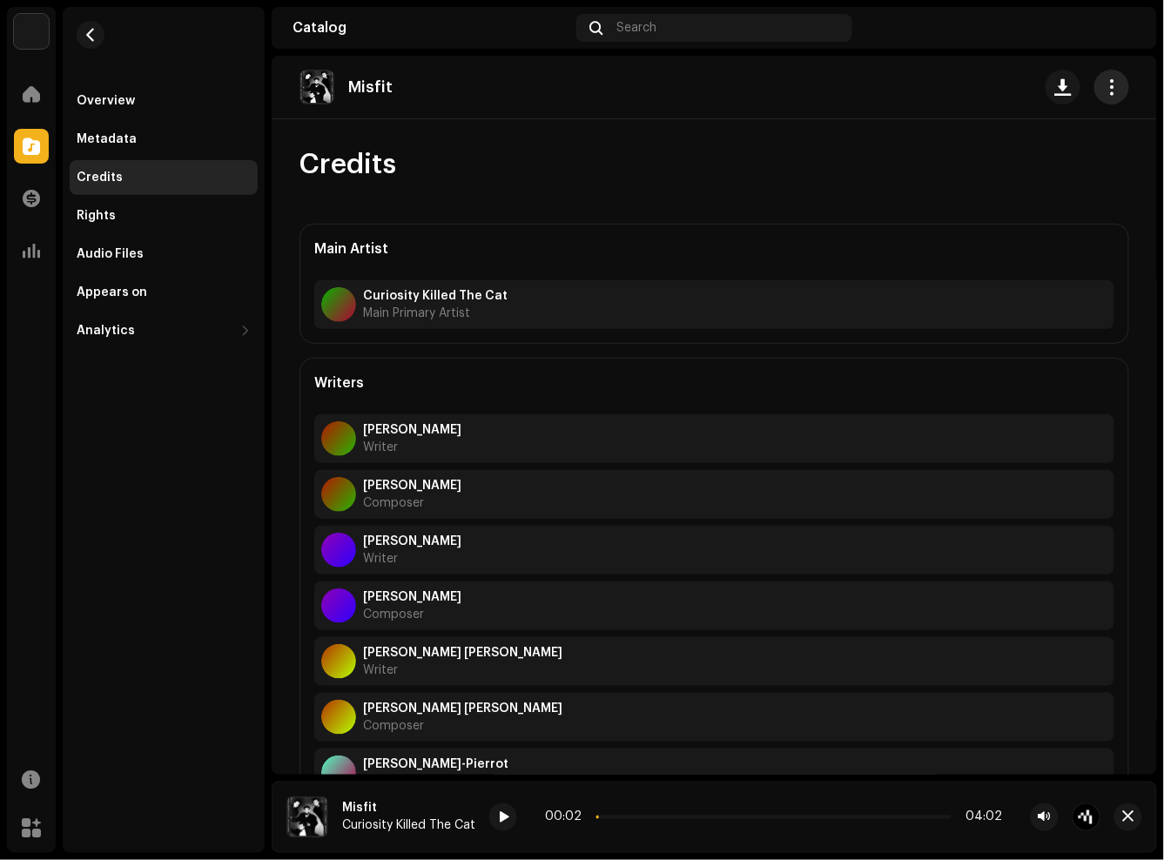
click at [1104, 90] on span "button" at bounding box center [1112, 87] width 17 height 14
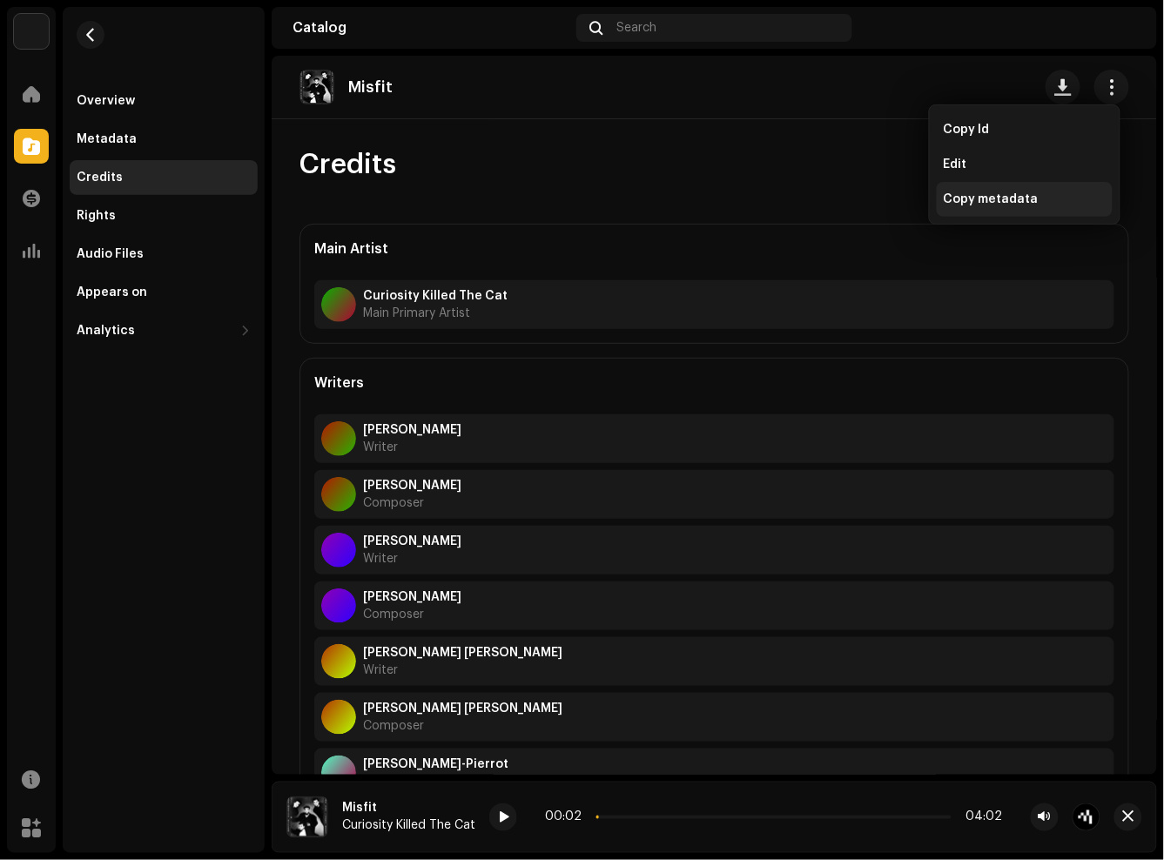
click at [991, 201] on span "Copy metadata" at bounding box center [991, 199] width 95 height 14
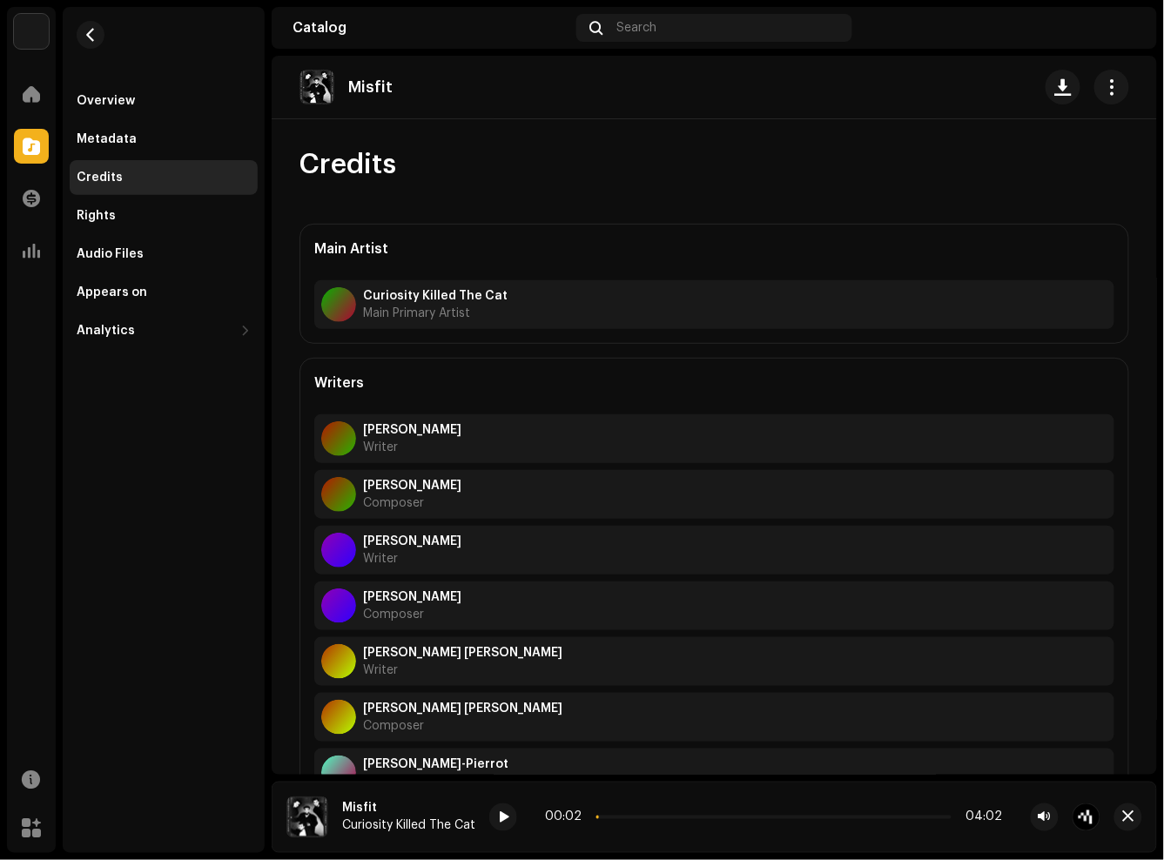
click at [21, 422] on div "Home Catalog Transactions Analytics Resources Marketplace" at bounding box center [31, 461] width 49 height 783
click at [589, 373] on div "Writers [PERSON_NAME] Writer [PERSON_NAME] Composer [PERSON_NAME] Writer [PERSO…" at bounding box center [714, 613] width 830 height 510
click at [424, 436] on strong "[PERSON_NAME]" at bounding box center [412, 430] width 98 height 14
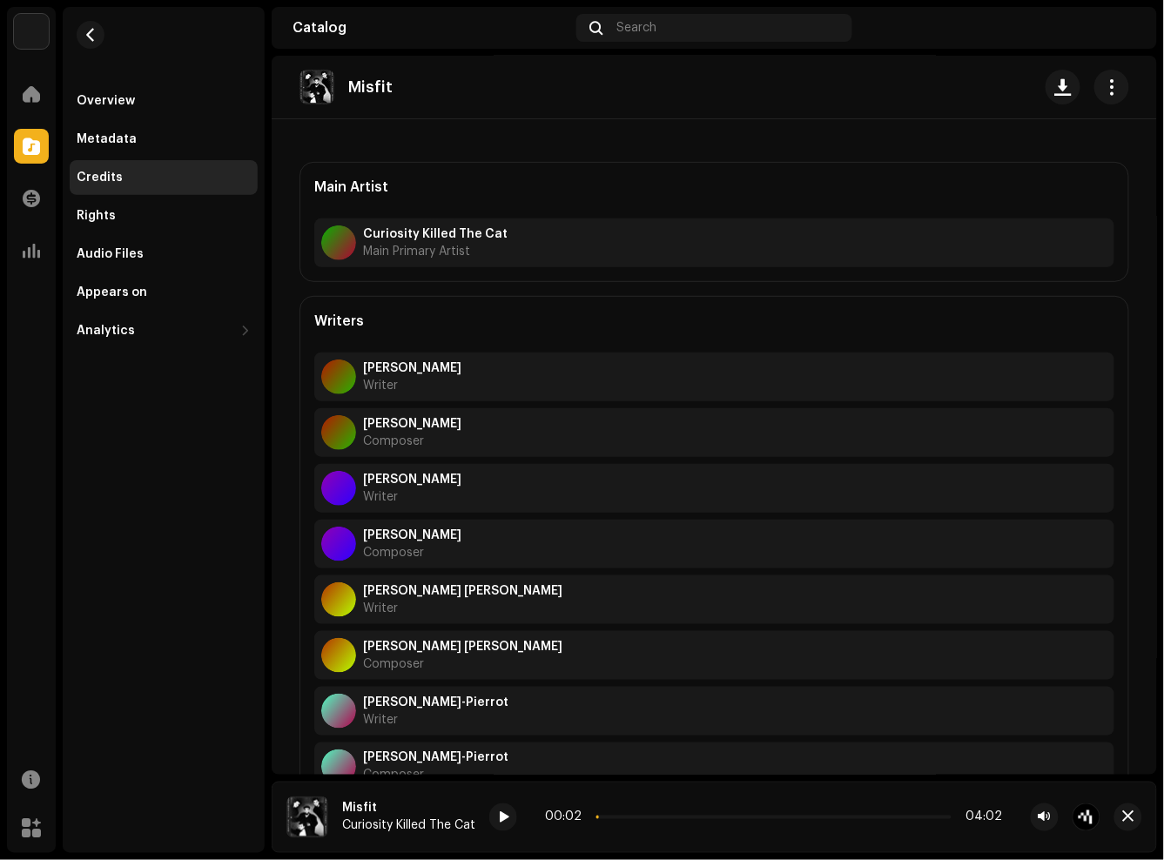
scroll to position [91, 0]
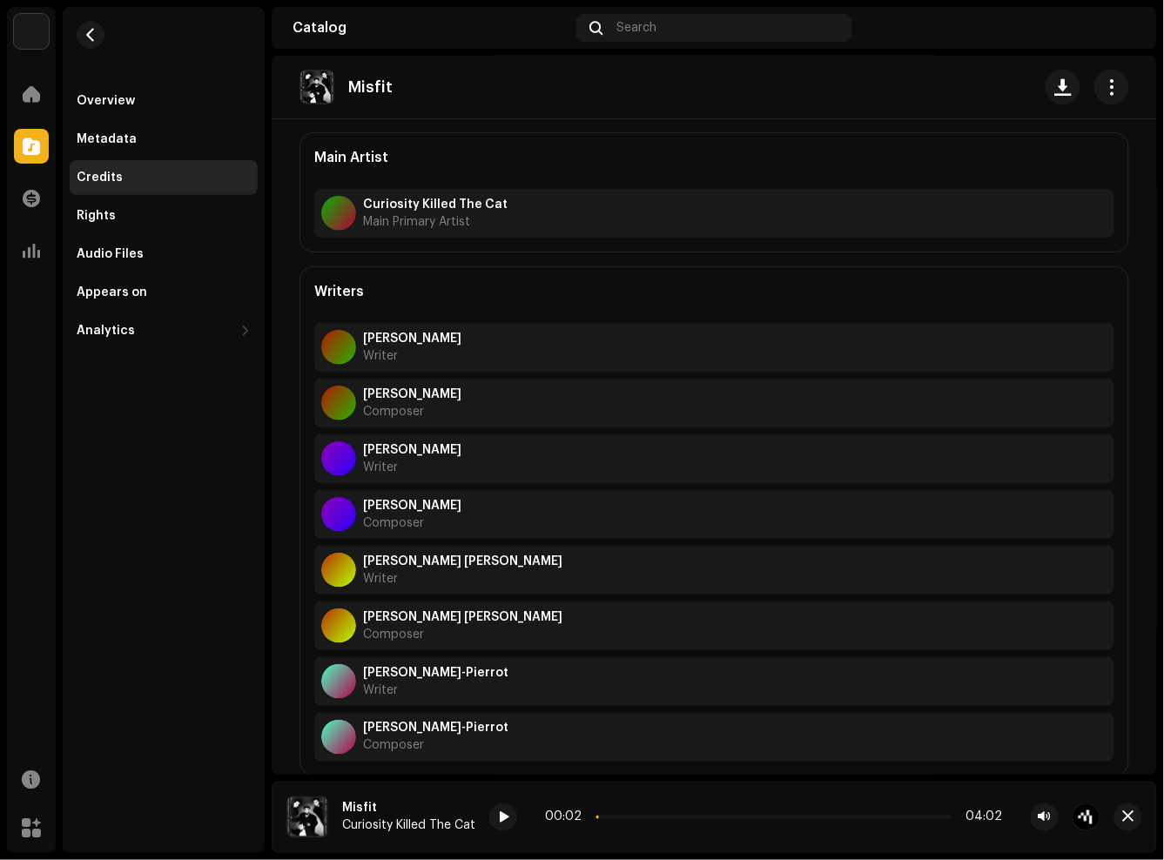
click at [424, 436] on div "[PERSON_NAME] Writer" at bounding box center [714, 458] width 800 height 49
click at [454, 301] on div "Writers [PERSON_NAME] Writer [PERSON_NAME] Composer [PERSON_NAME] Writer [PERSO…" at bounding box center [714, 521] width 830 height 510
click at [580, 289] on div "Writers [PERSON_NAME] Writer [PERSON_NAME] Composer [PERSON_NAME] Writer [PERSO…" at bounding box center [714, 521] width 830 height 510
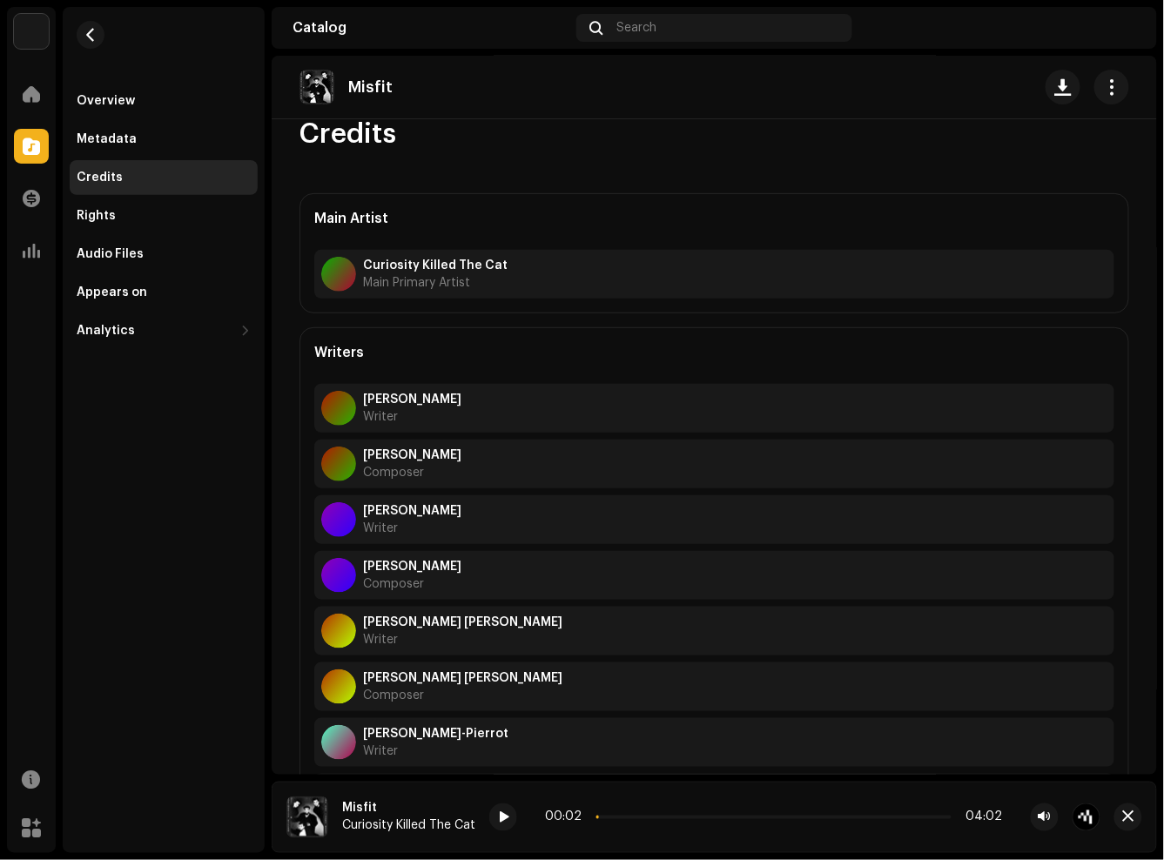
scroll to position [0, 0]
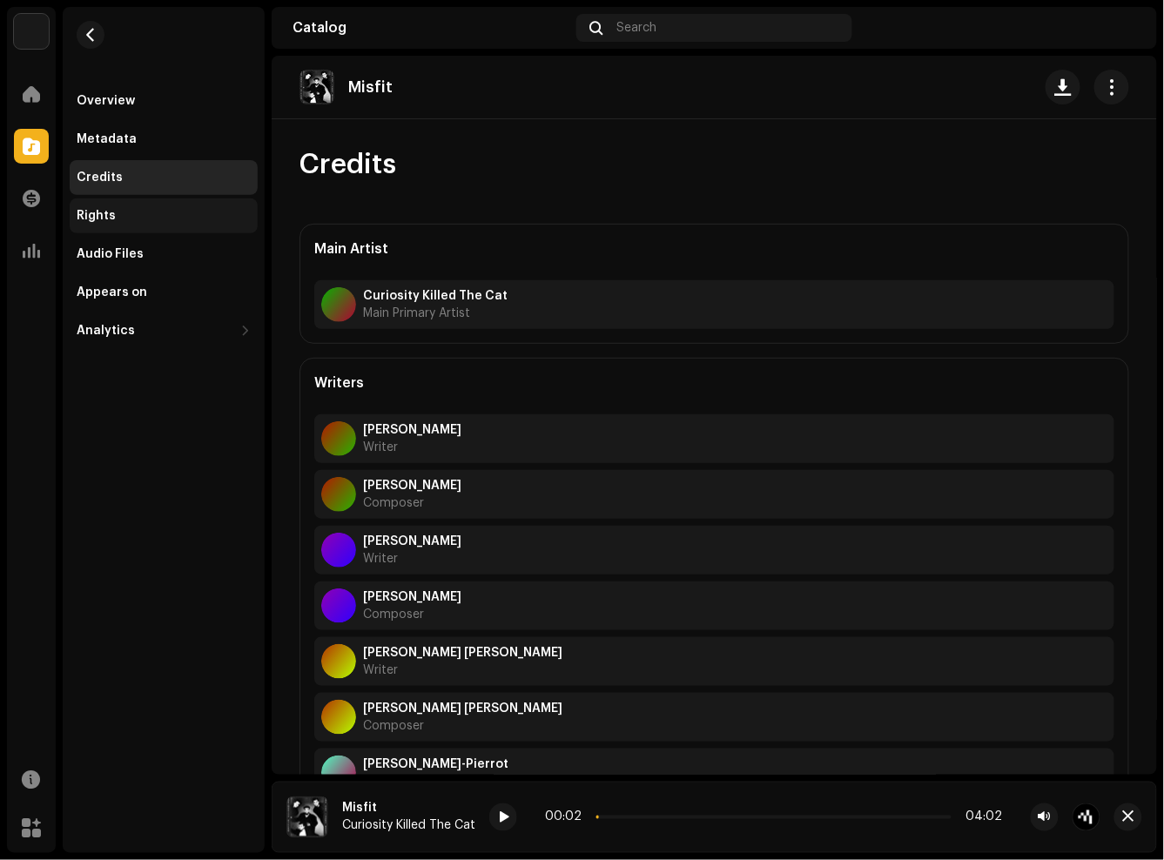
click at [145, 214] on div "Rights" at bounding box center [164, 216] width 174 height 14
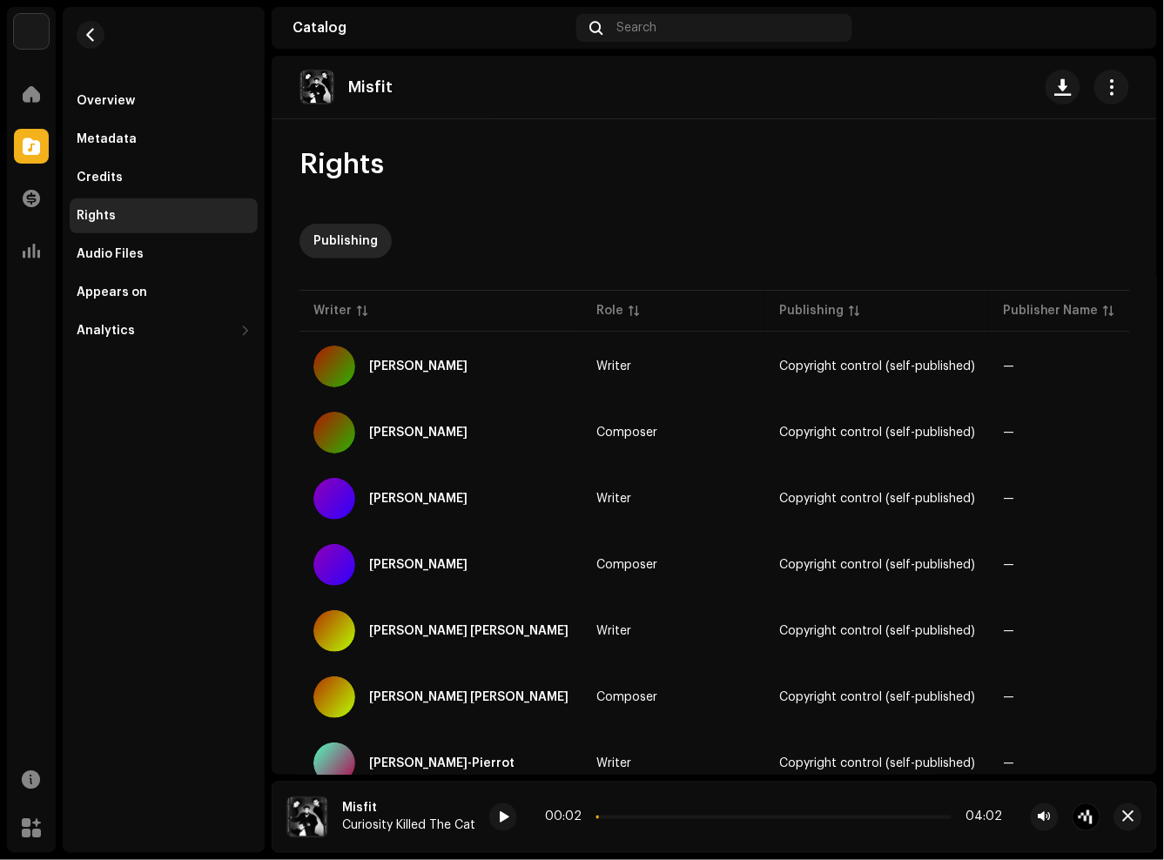
click at [115, 508] on div "Overview Metadata Credits Rights Audio Files Appears on Analytics Consumption E…" at bounding box center [164, 430] width 202 height 846
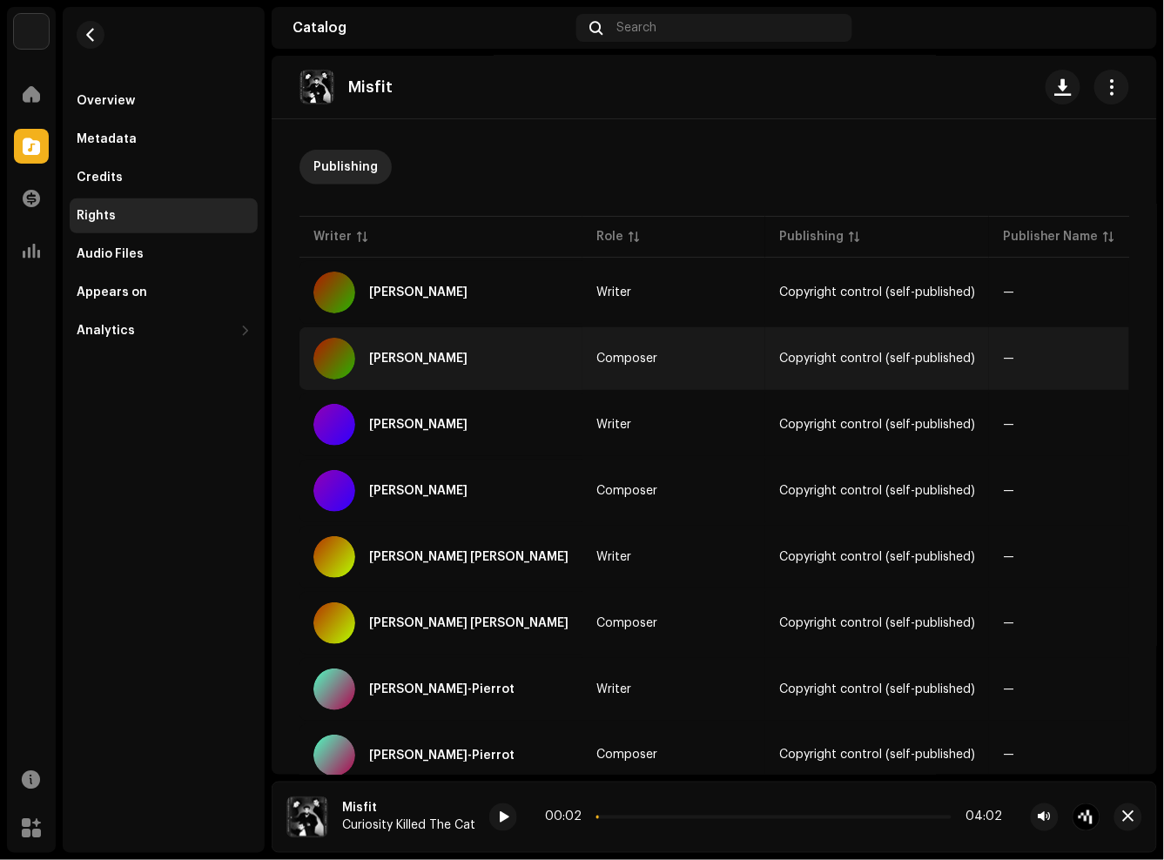
scroll to position [131, 0]
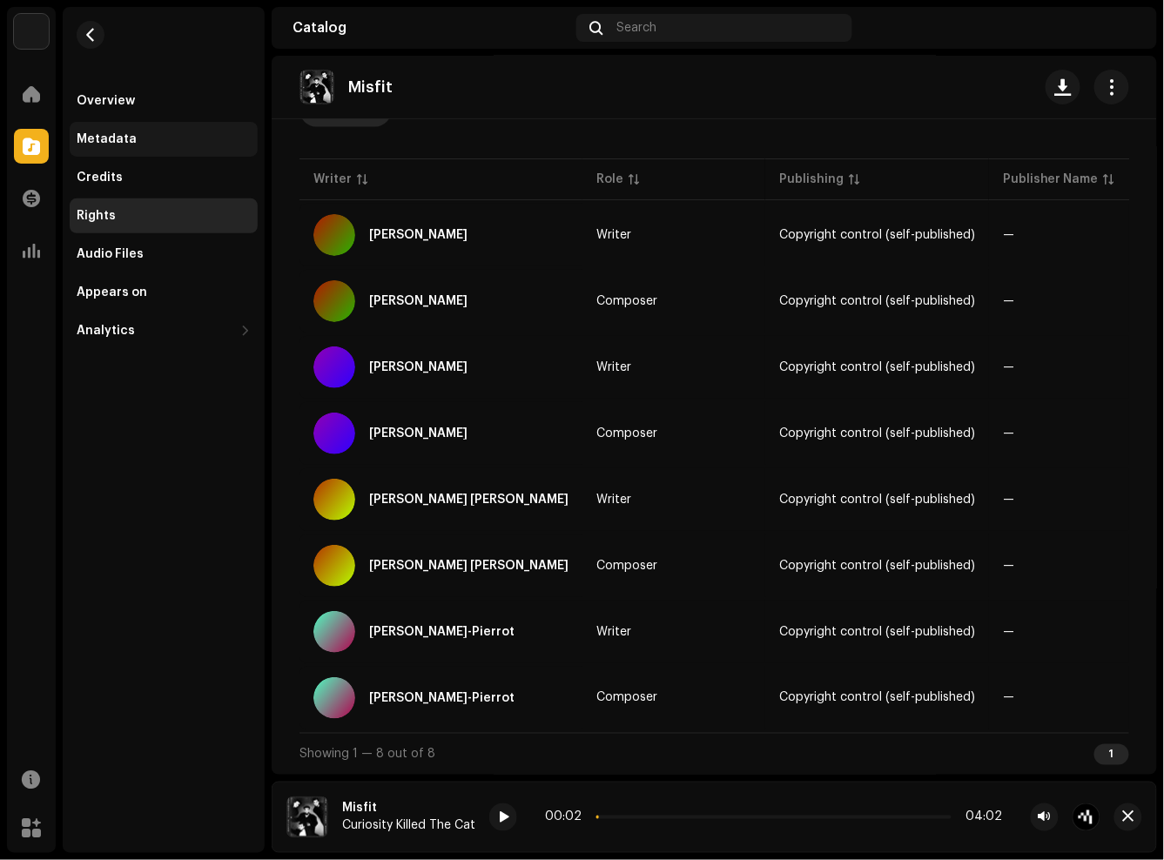
click at [157, 135] on div "Metadata" at bounding box center [164, 139] width 174 height 14
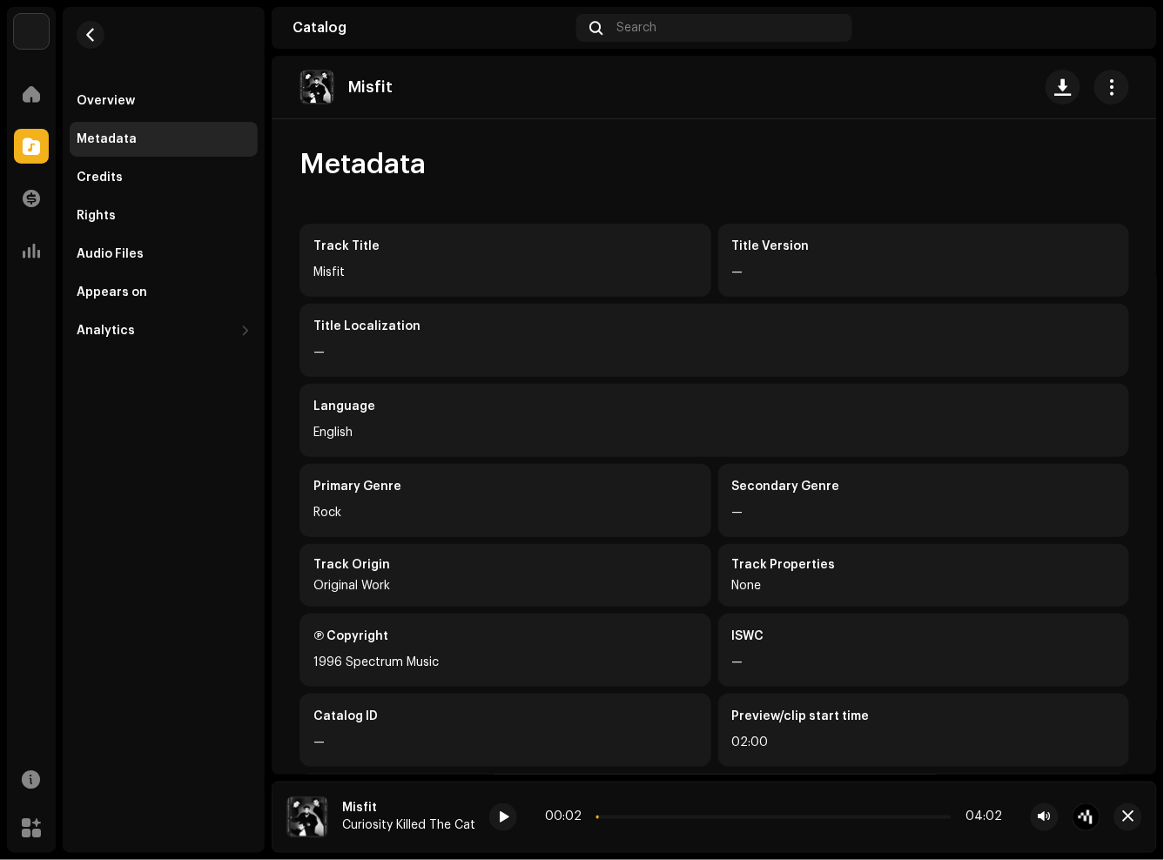
scroll to position [96, 0]
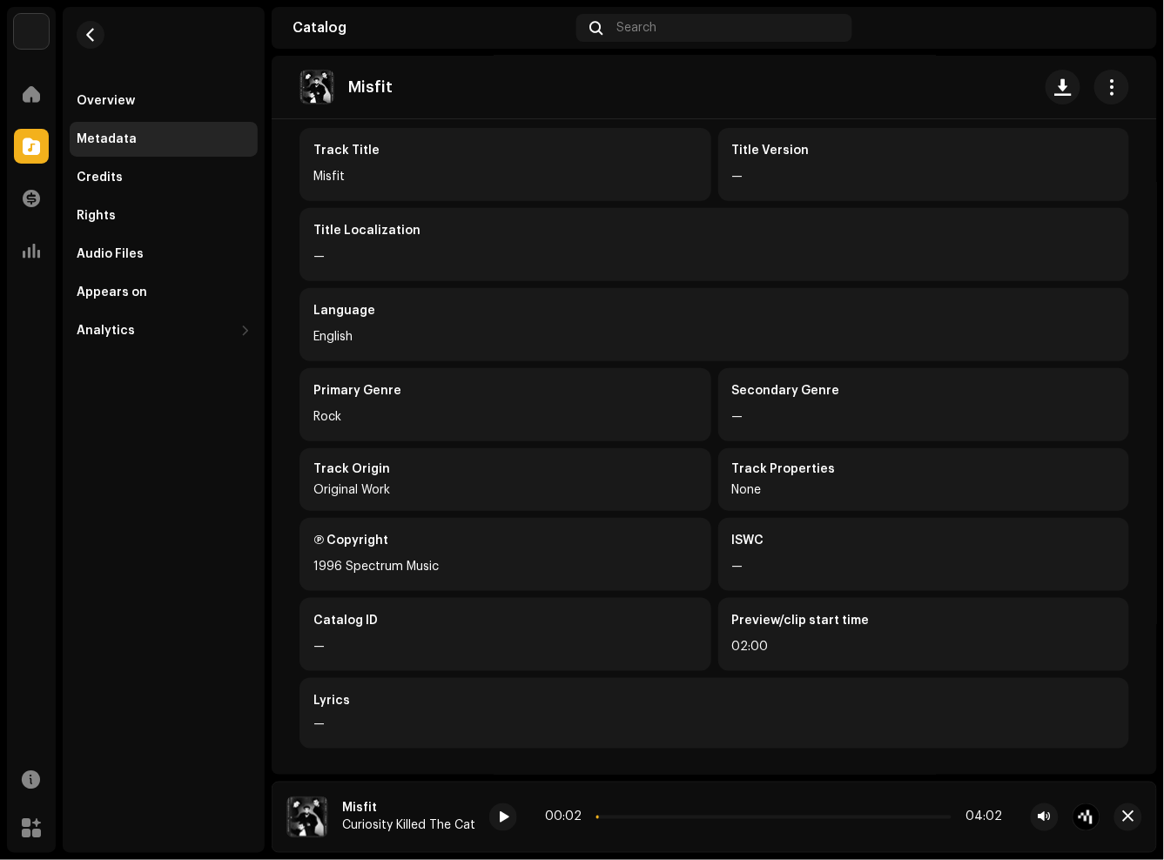
click at [45, 750] on div "Home Catalog Transactions Analytics Resources Marketplace" at bounding box center [31, 461] width 49 height 783
click at [96, 567] on div "Overview Metadata Credits Rights Audio Files Appears on Analytics Consumption E…" at bounding box center [164, 430] width 202 height 846
click at [126, 487] on div "Overview Metadata Credits Rights Audio Files Appears on Analytics Consumption E…" at bounding box center [164, 430] width 202 height 846
click at [503, 233] on div "Title Localization" at bounding box center [714, 230] width 802 height 17
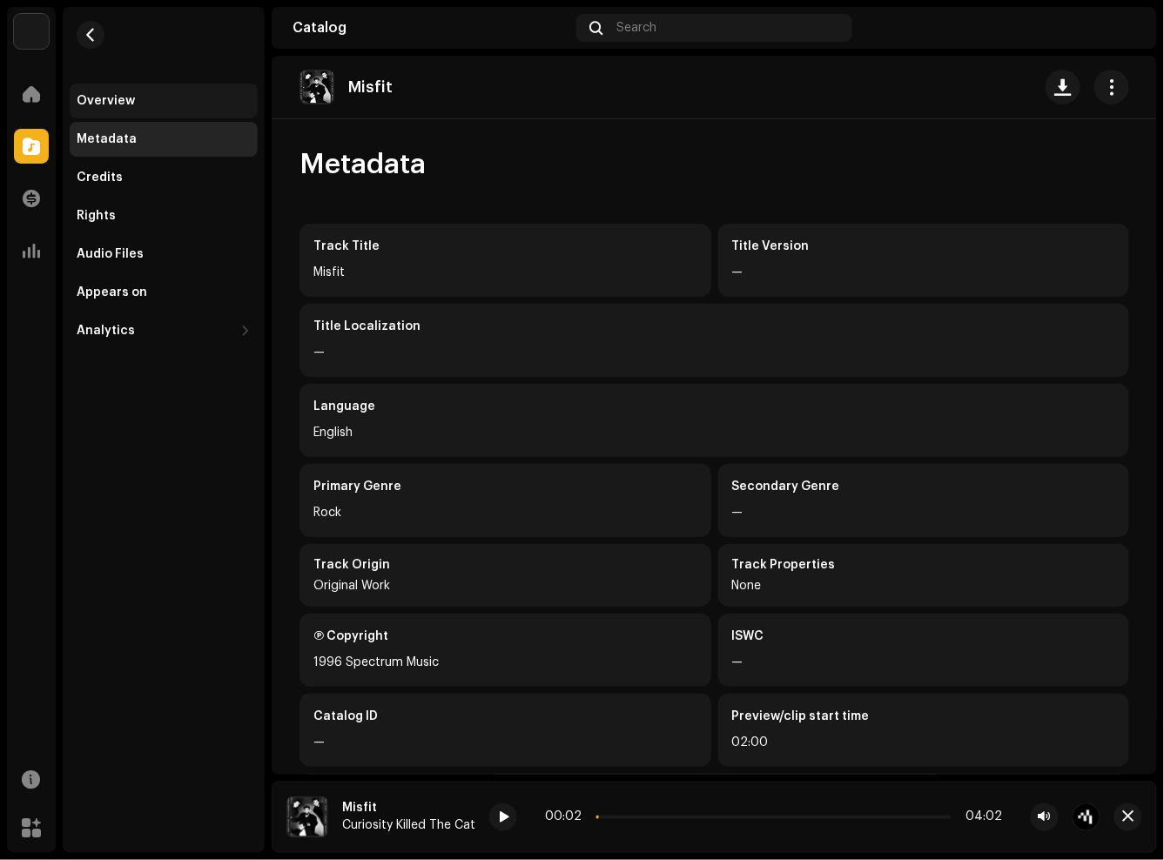
click at [84, 98] on div "Overview" at bounding box center [106, 101] width 58 height 14
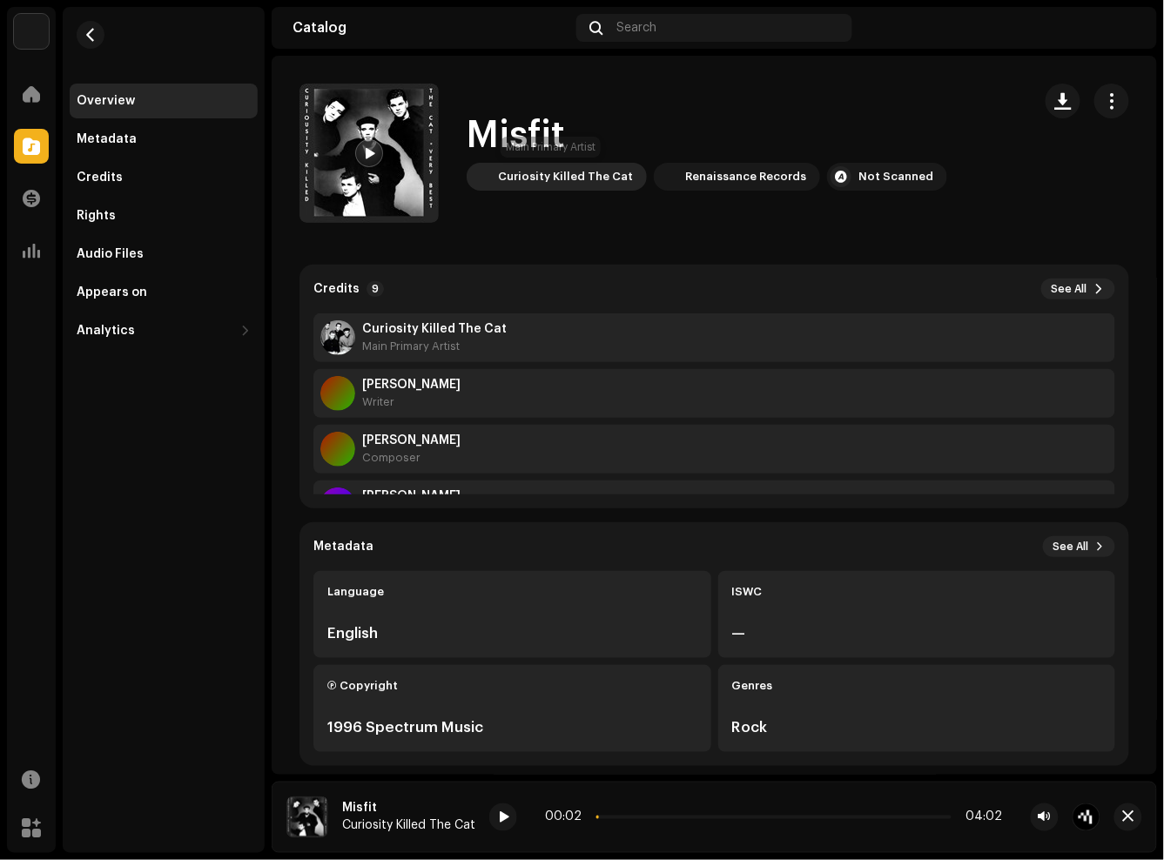
click at [503, 187] on div "Curiosity Killed The Cat" at bounding box center [557, 177] width 180 height 28
click at [1081, 283] on button "See All" at bounding box center [1078, 289] width 74 height 21
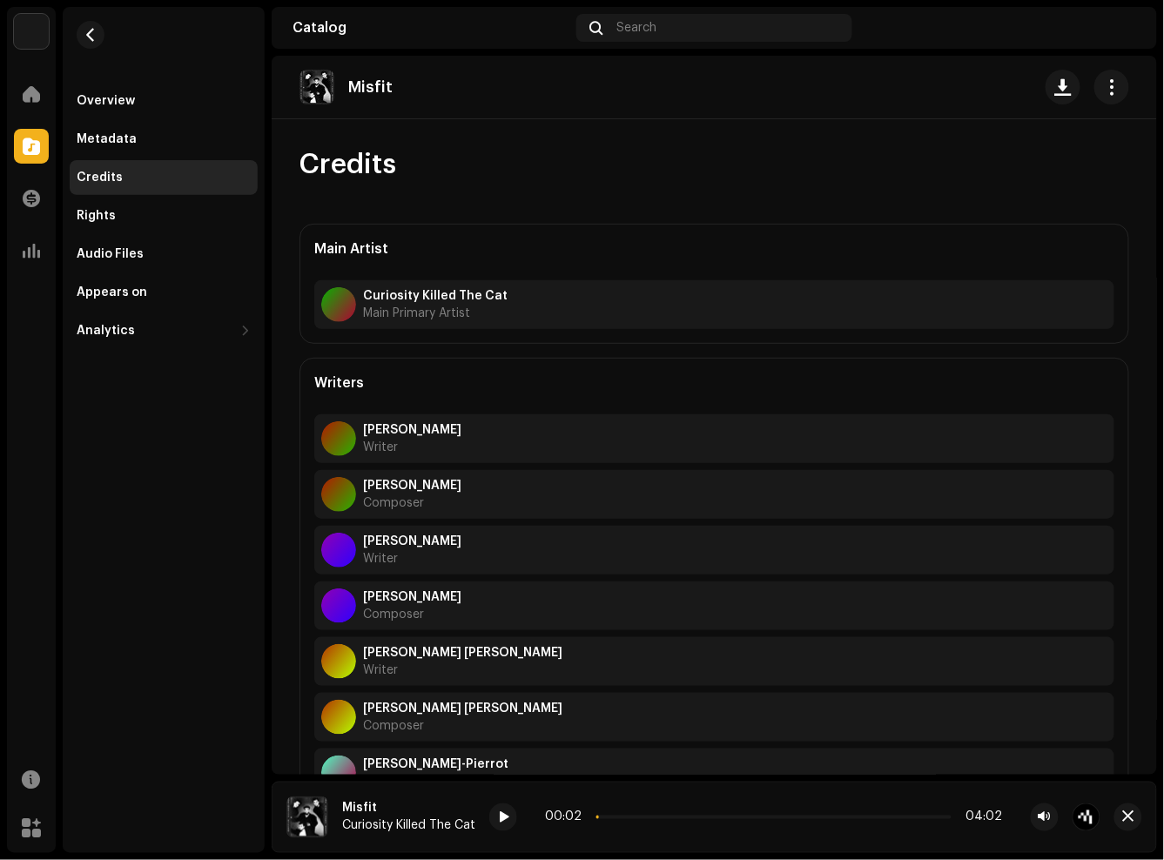
scroll to position [91, 0]
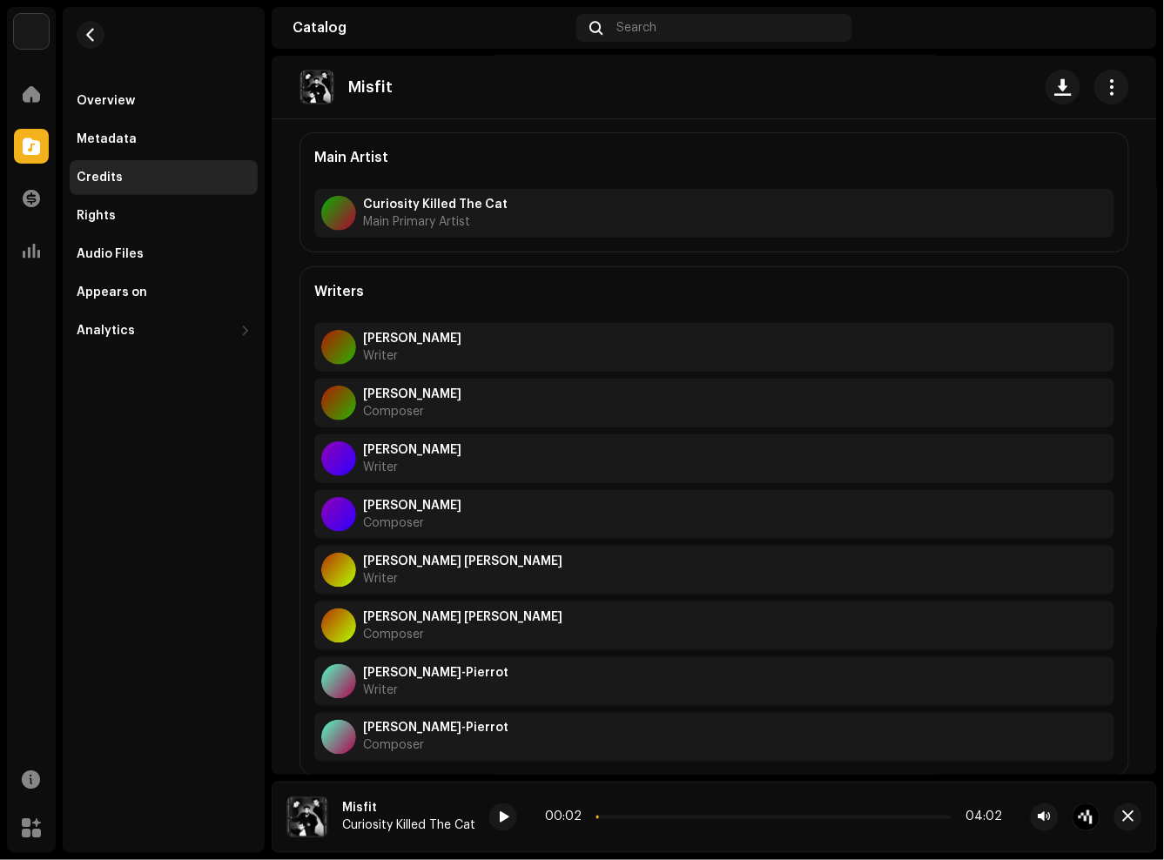
click at [76, 486] on div "Overview Metadata Credits Rights Audio Files Appears on Analytics Consumption E…" at bounding box center [164, 430] width 202 height 846
click at [337, 281] on h5 "Writers" at bounding box center [339, 291] width 50 height 21
click at [144, 149] on div "Metadata" at bounding box center [164, 139] width 188 height 35
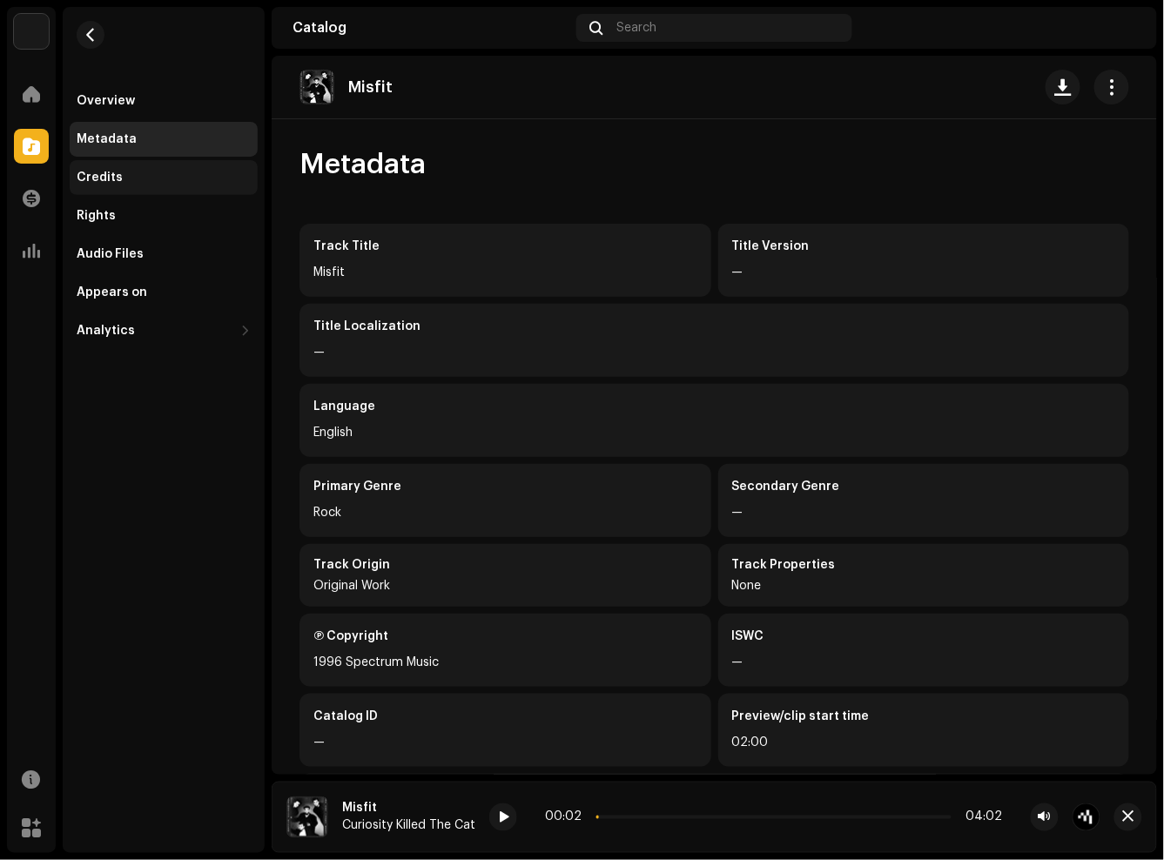
click at [114, 185] on div "Credits" at bounding box center [164, 177] width 188 height 35
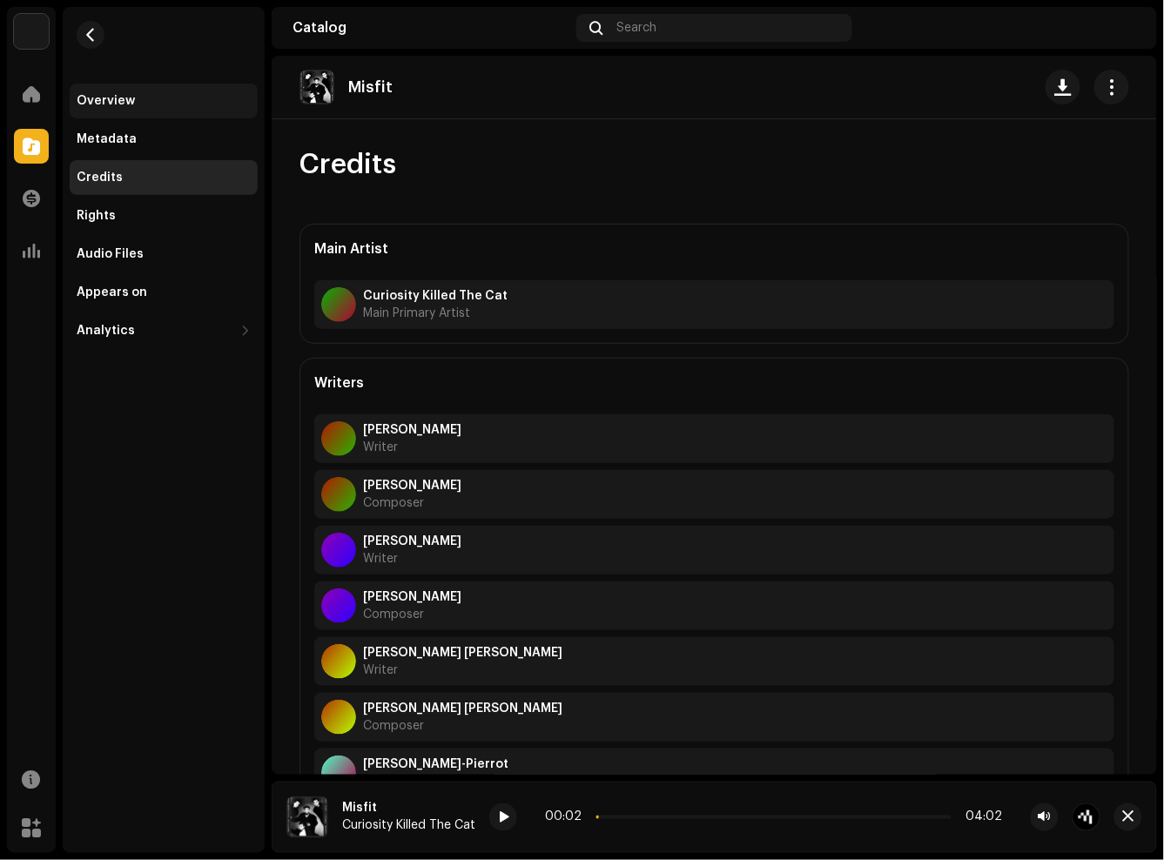
click at [151, 108] on div "Overview" at bounding box center [164, 101] width 188 height 35
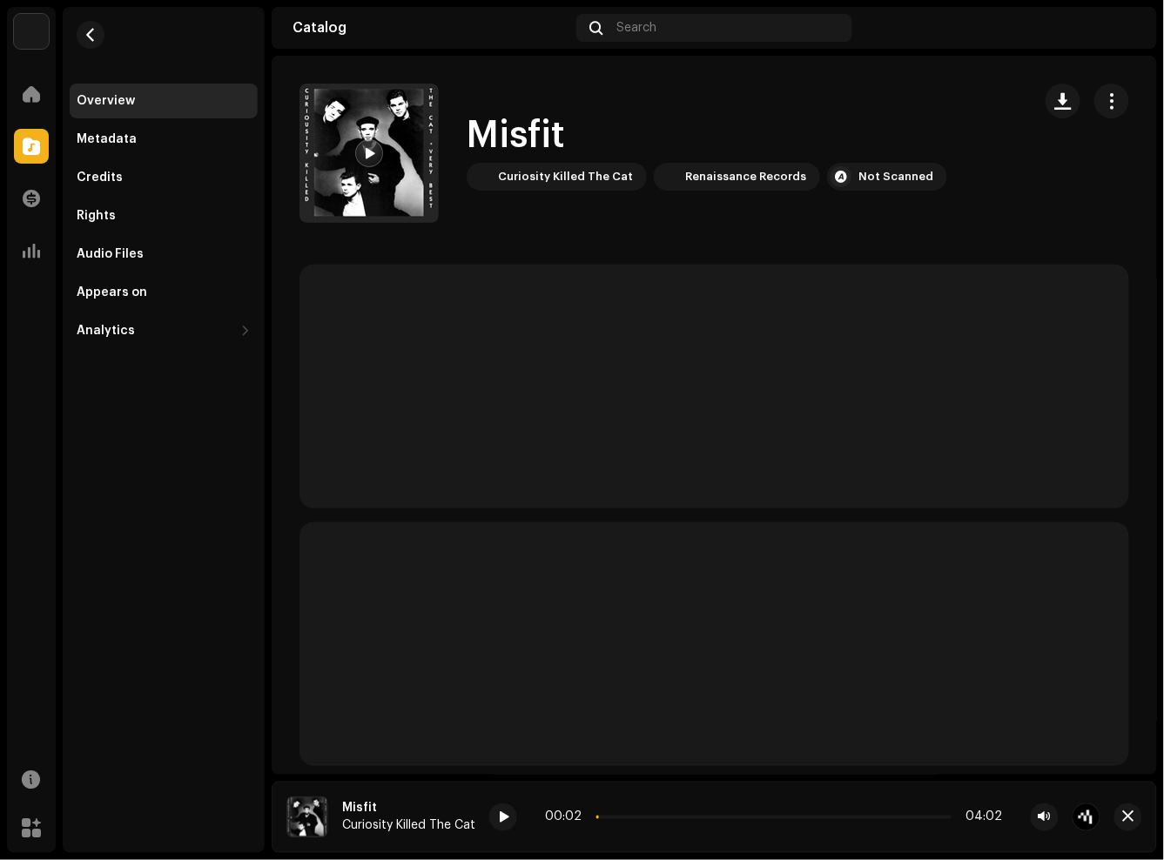
click at [198, 516] on div "Overview Metadata Credits Rights Audio Files Appears on Analytics Consumption E…" at bounding box center [164, 430] width 202 height 846
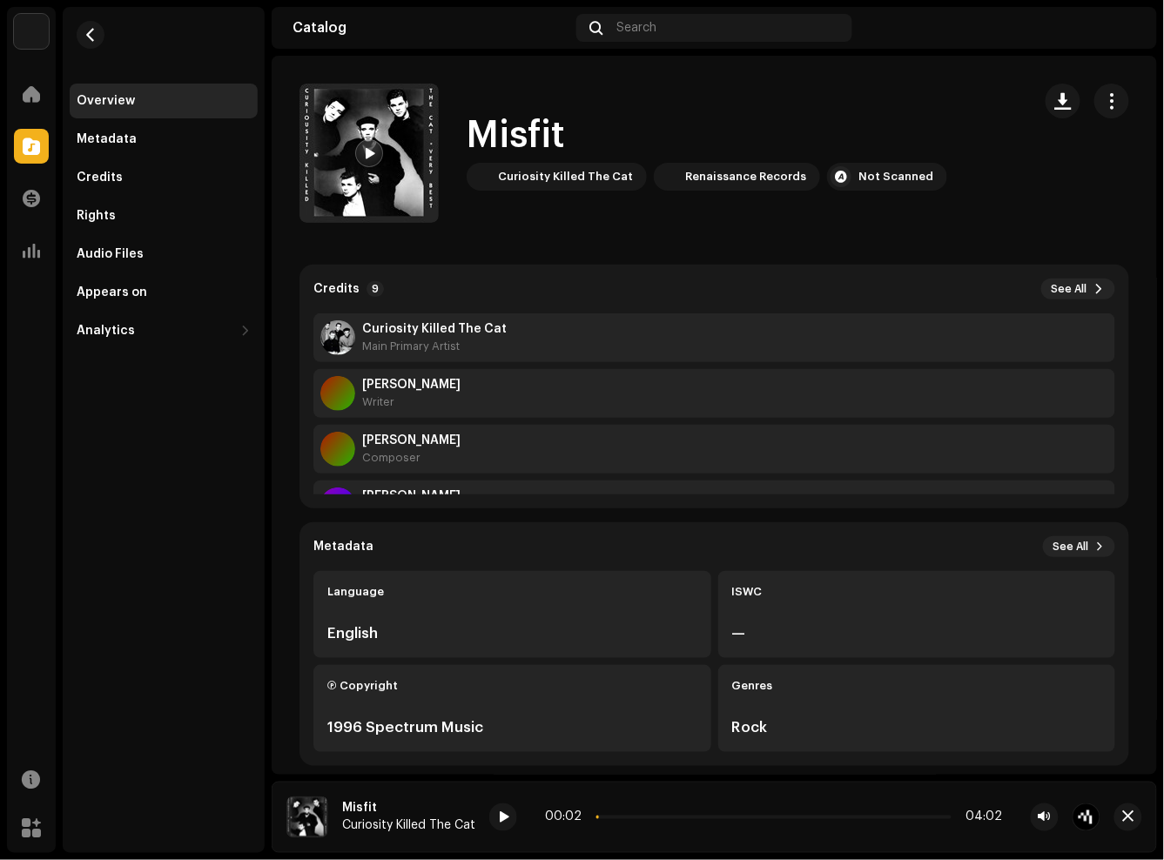
click at [198, 516] on div "Overview Metadata Credits Rights Audio Files Appears on Analytics Consumption E…" at bounding box center [164, 430] width 202 height 846
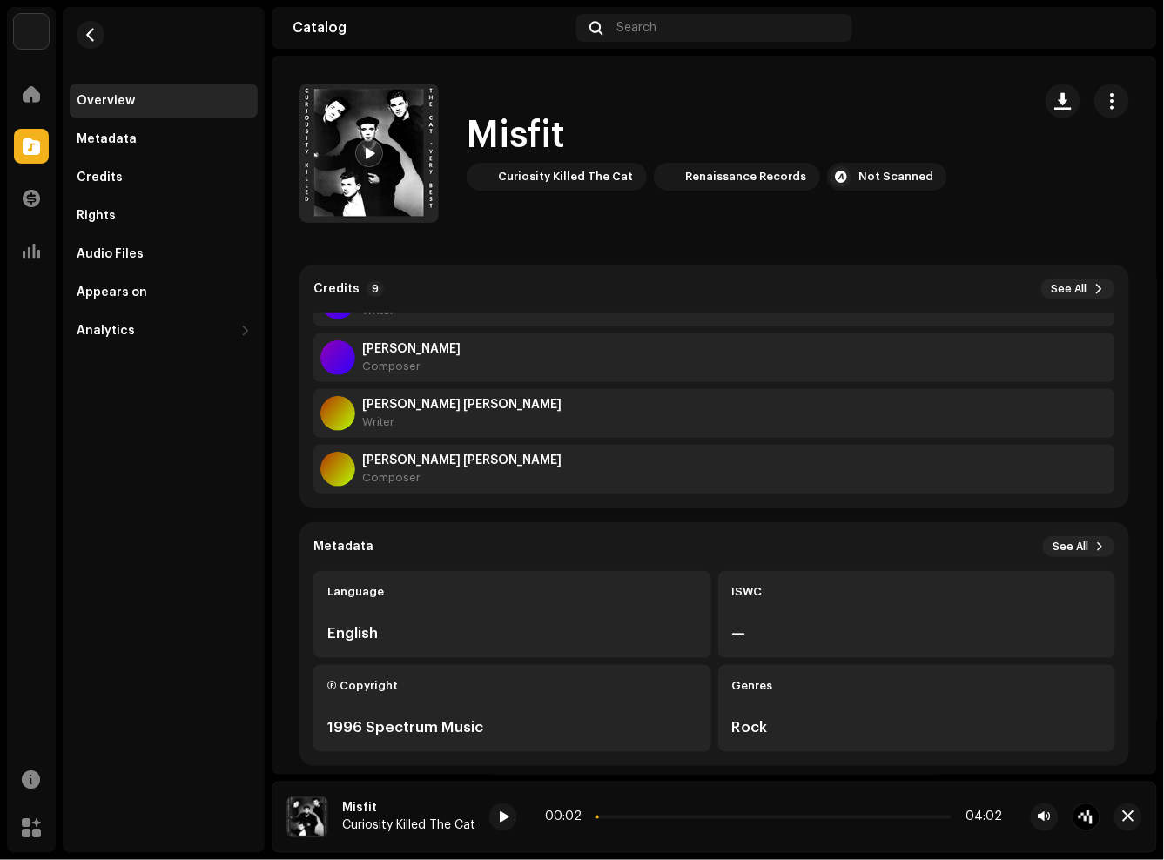
scroll to position [334, 0]
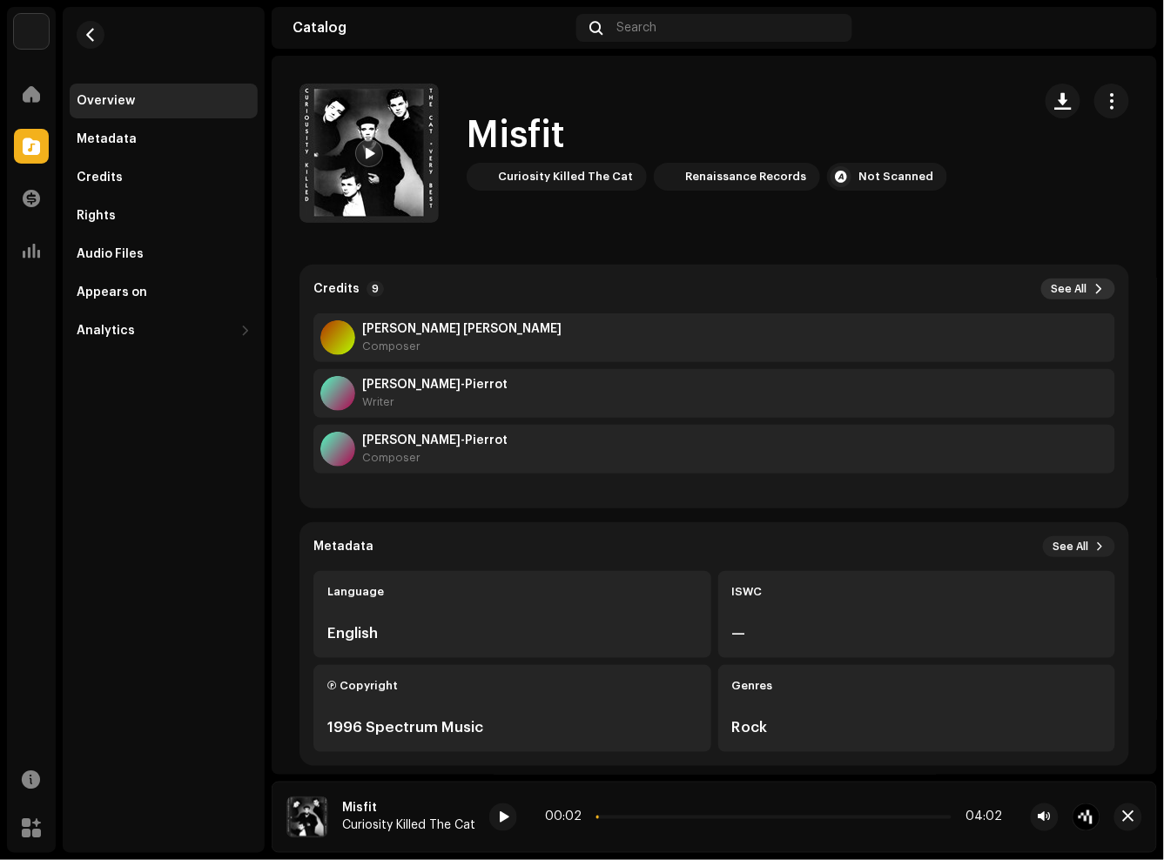
click at [1082, 279] on button "See All" at bounding box center [1078, 289] width 74 height 21
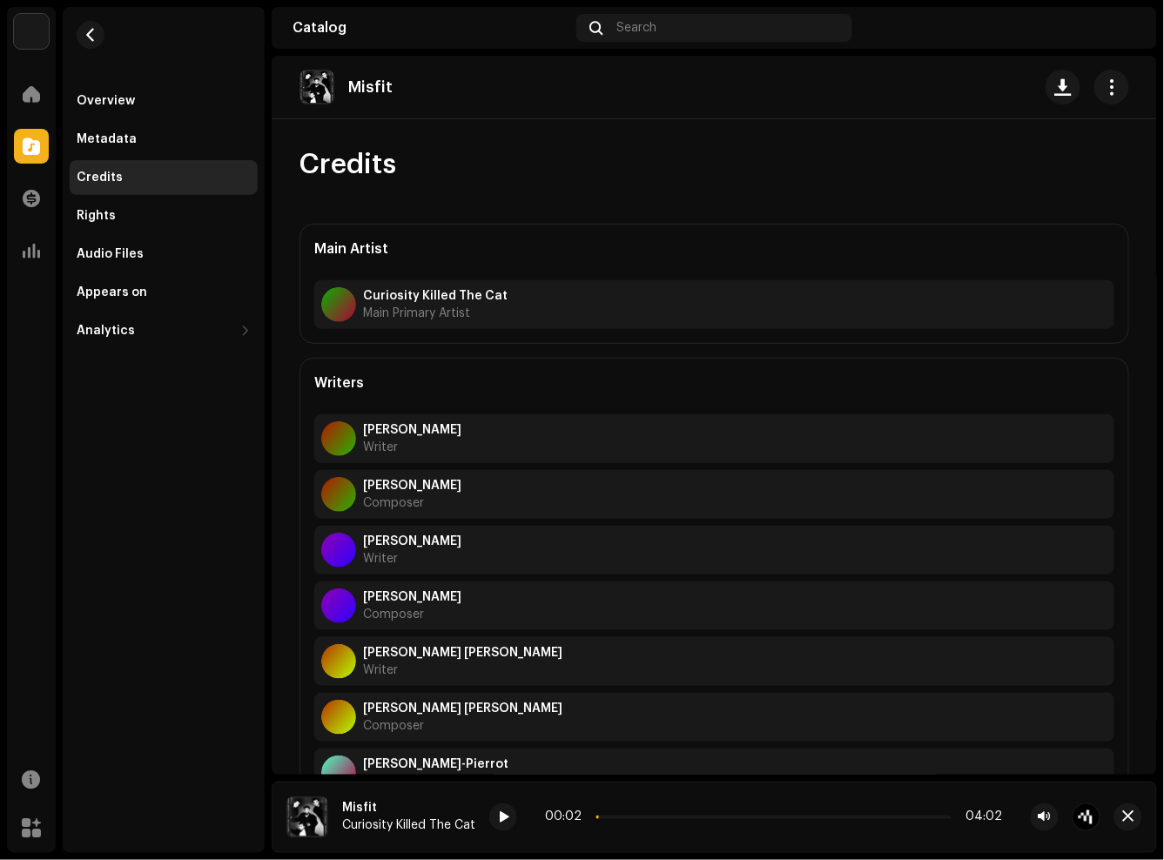
scroll to position [91, 0]
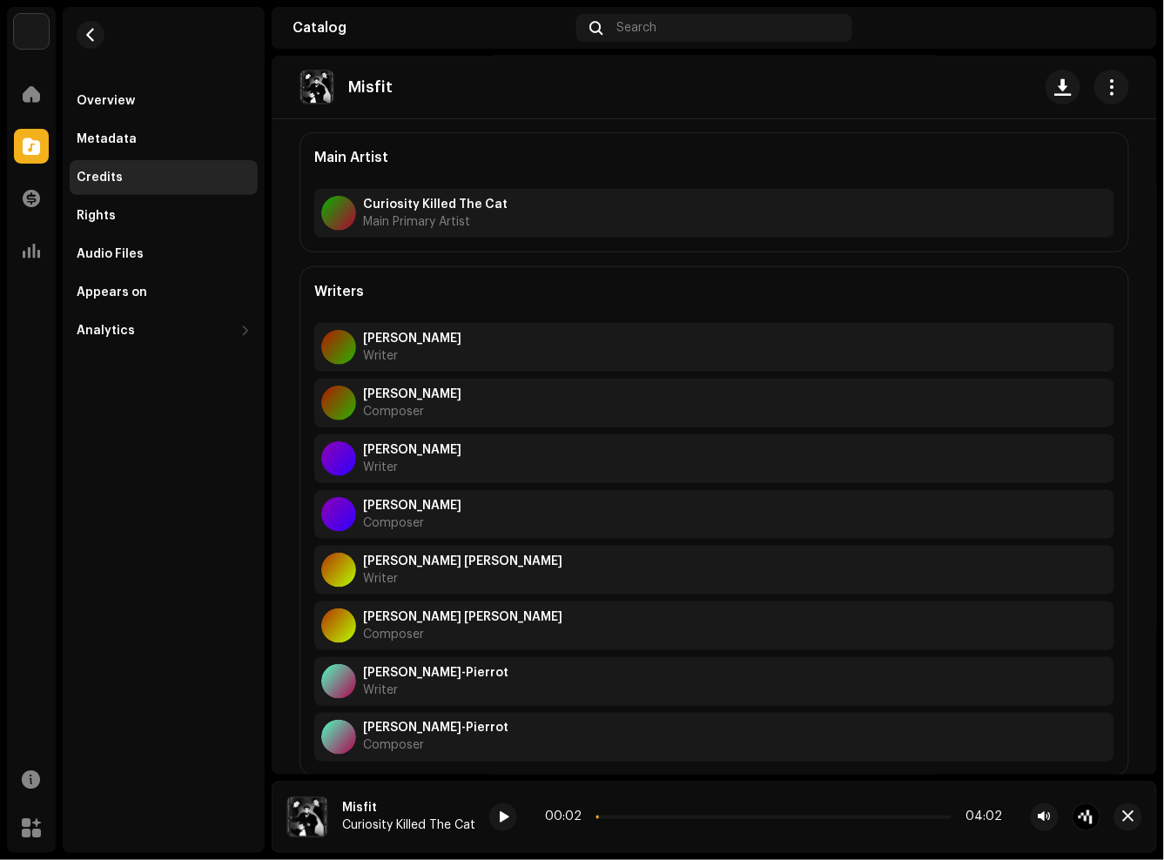
click at [145, 540] on div "Overview Metadata Credits Rights Audio Files Appears on Analytics Consumption E…" at bounding box center [164, 430] width 202 height 846
click at [152, 555] on div "Overview Metadata Credits Rights Audio Files Appears on Analytics Consumption E…" at bounding box center [164, 430] width 202 height 846
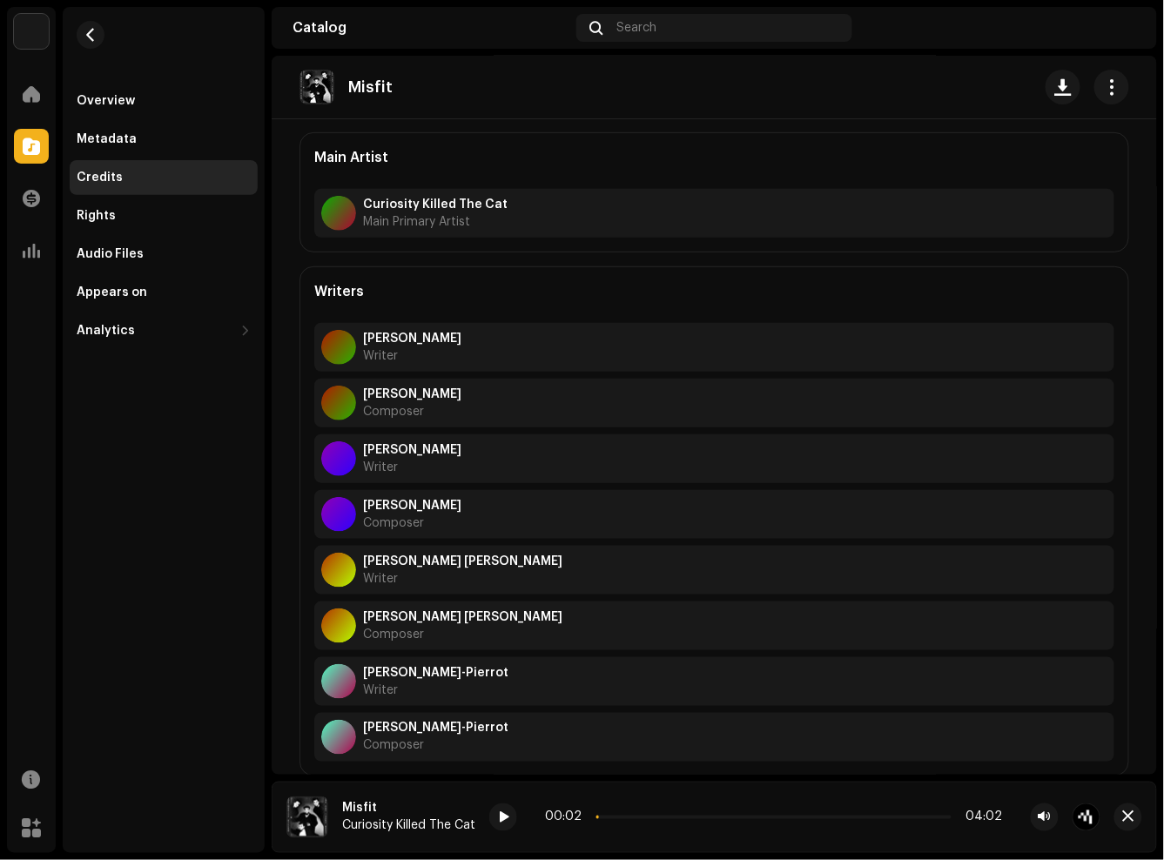
click at [152, 555] on div "Overview Metadata Credits Rights Audio Files Appears on Analytics Consumption E…" at bounding box center [164, 430] width 202 height 846
click at [198, 519] on div "Overview Metadata Credits Rights Audio Files Appears on Analytics Consumption E…" at bounding box center [164, 430] width 202 height 846
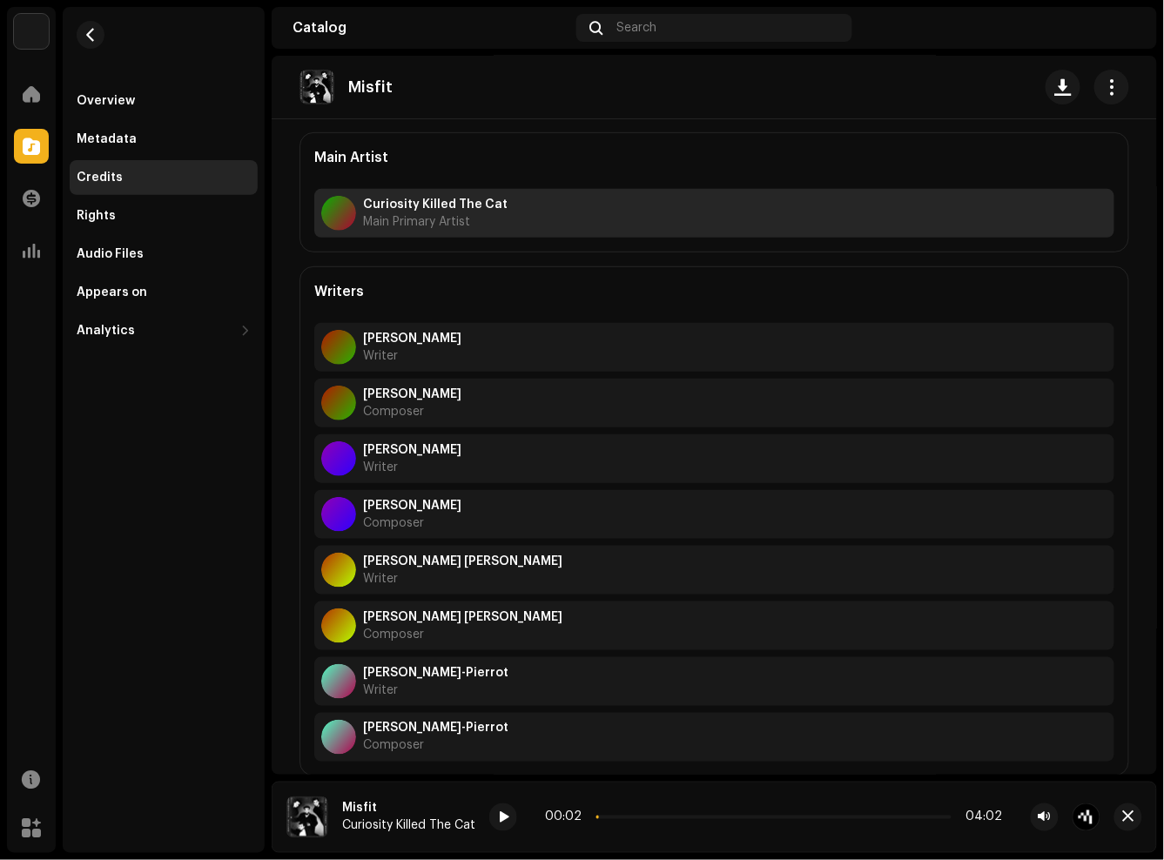
click at [848, 237] on div "Curiosity Killed The Cat Main Primary Artist" at bounding box center [714, 213] width 800 height 49
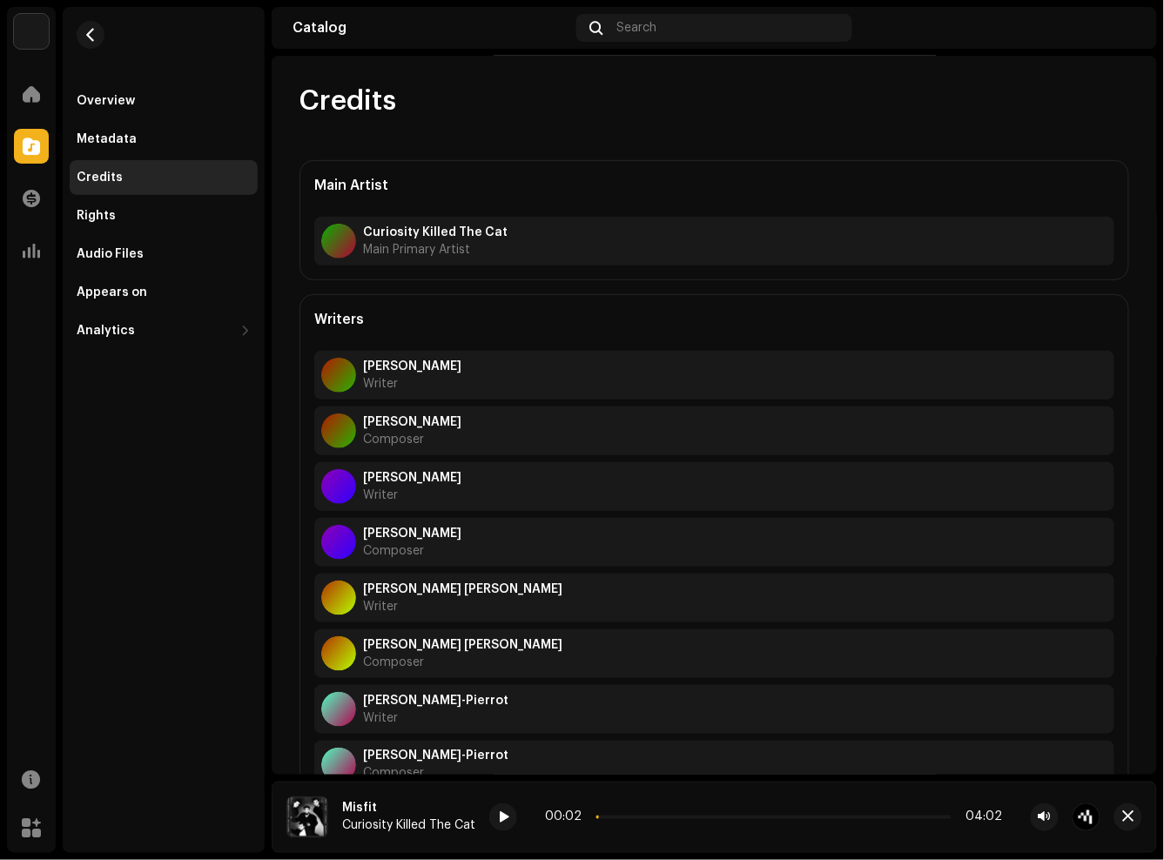
scroll to position [91, 0]
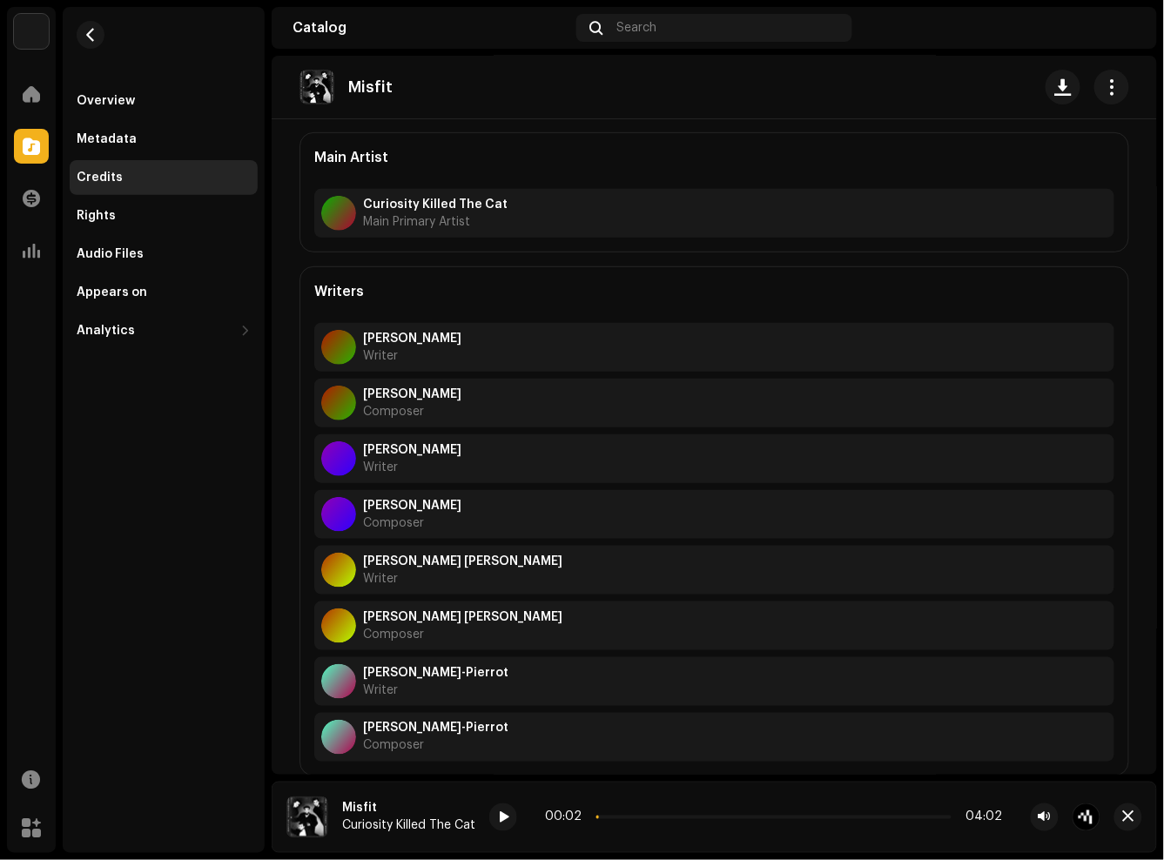
click at [247, 646] on div "Overview Metadata Credits Rights Audio Files Appears on Analytics Consumption E…" at bounding box center [164, 430] width 202 height 846
drag, startPoint x: 507, startPoint y: 674, endPoint x: 364, endPoint y: 671, distance: 142.8
click at [364, 671] on div "[PERSON_NAME]-Pierrot Writer" at bounding box center [714, 681] width 800 height 49
copy strong "[PERSON_NAME]-Pierrot"
drag, startPoint x: 141, startPoint y: 492, endPoint x: 153, endPoint y: 467, distance: 27.3
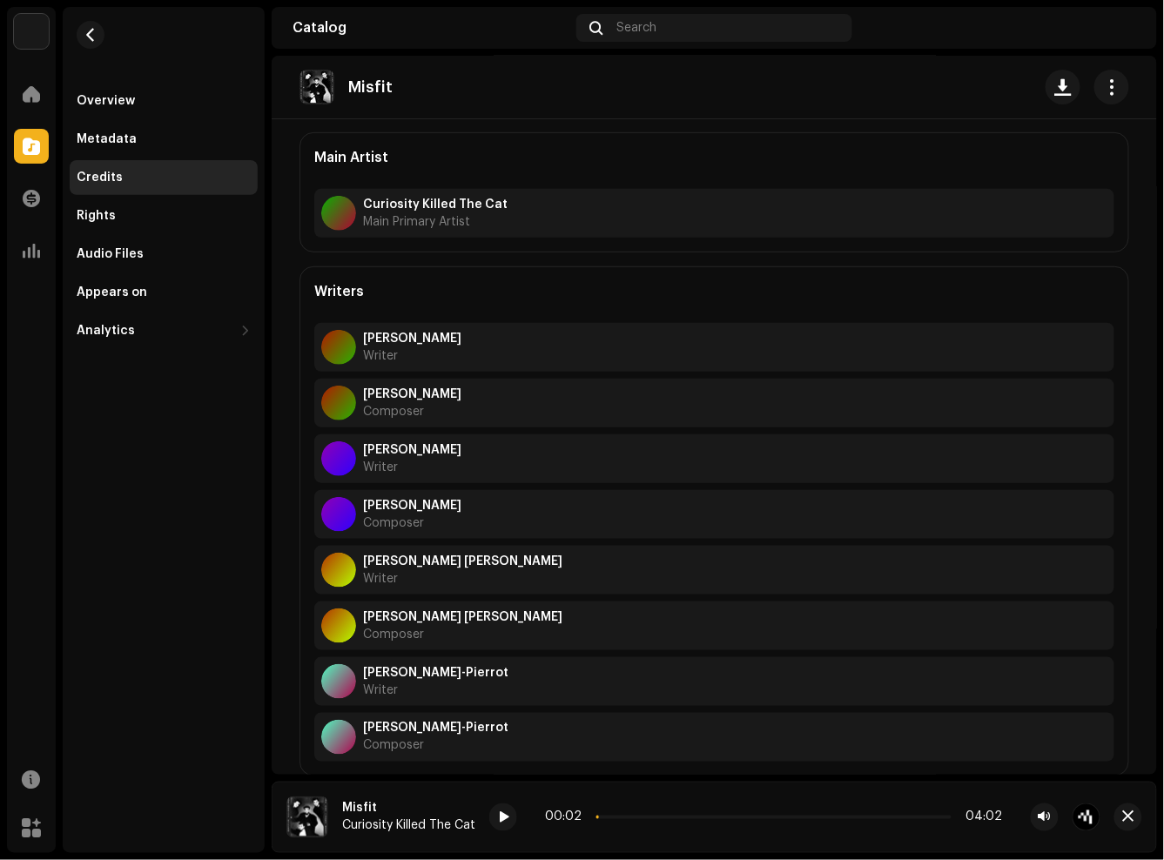
click at [141, 492] on div "Overview Metadata Credits Rights Audio Files Appears on Analytics Consumption E…" at bounding box center [164, 430] width 202 height 846
click at [106, 703] on div "Overview Metadata Credits Rights Audio Files Appears on Analytics Consumption E…" at bounding box center [164, 430] width 202 height 846
